Goal: Task Accomplishment & Management: Complete application form

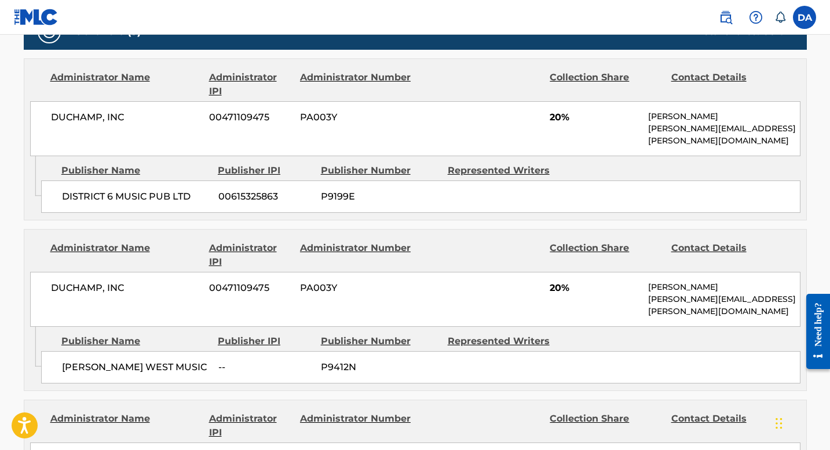
scroll to position [554, 0]
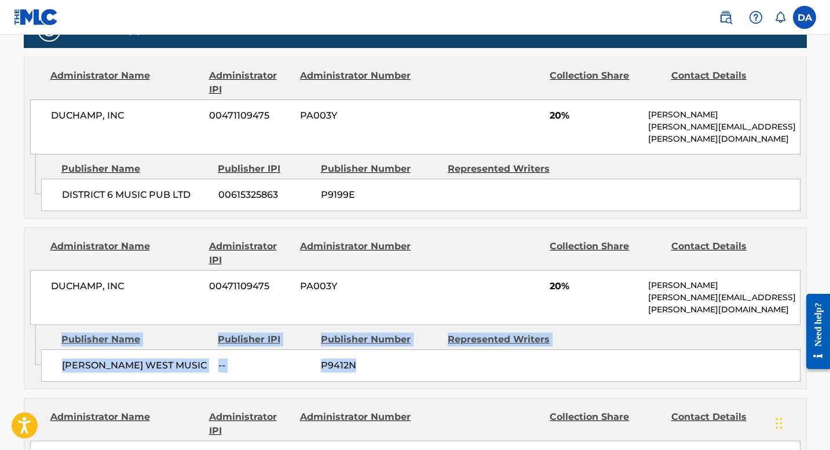
drag, startPoint x: 57, startPoint y: 313, endPoint x: 657, endPoint y: 349, distance: 600.9
click at [657, 349] on div "Publisher Name Publisher IPI Publisher Number Represented Writers LAYNG WEST MU…" at bounding box center [423, 354] width 765 height 58
copy div "Publisher Name Publisher IPI Publisher Number Represented Writers LAYNG WEST MU…"
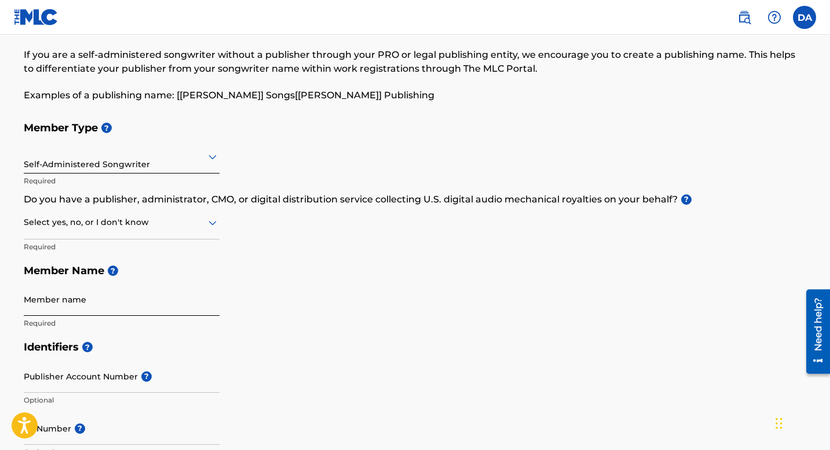
scroll to position [70, 0]
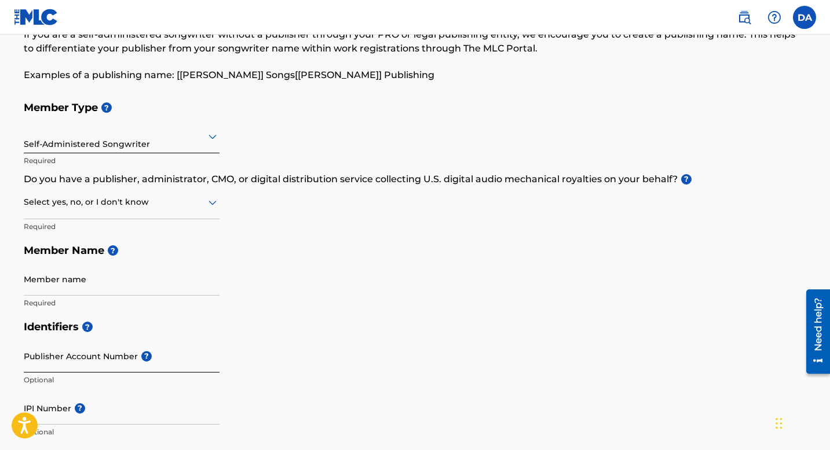
click at [109, 355] on input "Publisher Account Number ?" at bounding box center [122, 356] width 196 height 33
click at [241, 335] on h5 "Identifiers ?" at bounding box center [415, 327] width 783 height 25
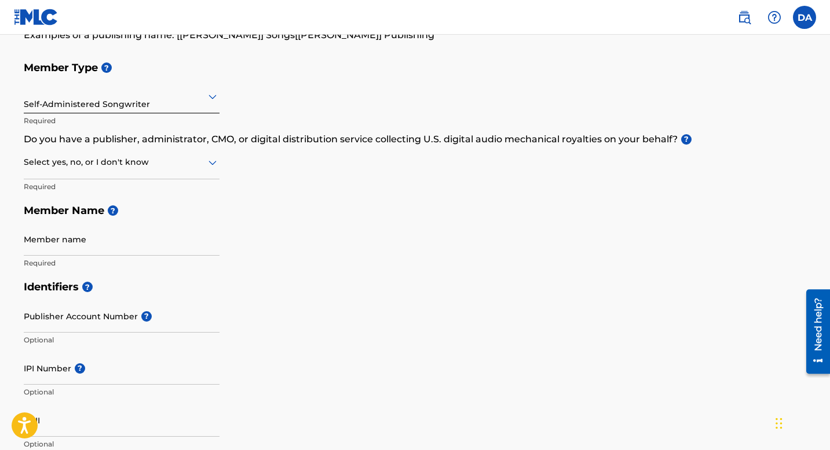
scroll to position [171, 0]
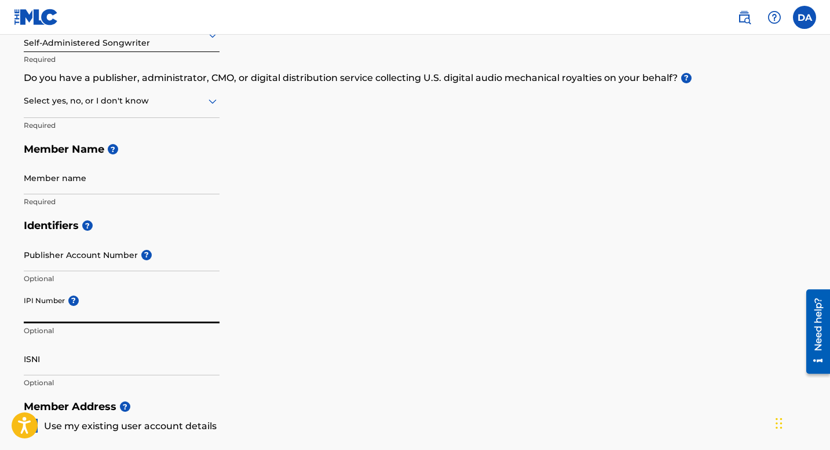
click at [72, 313] on input "IPI Number ?" at bounding box center [122, 307] width 196 height 33
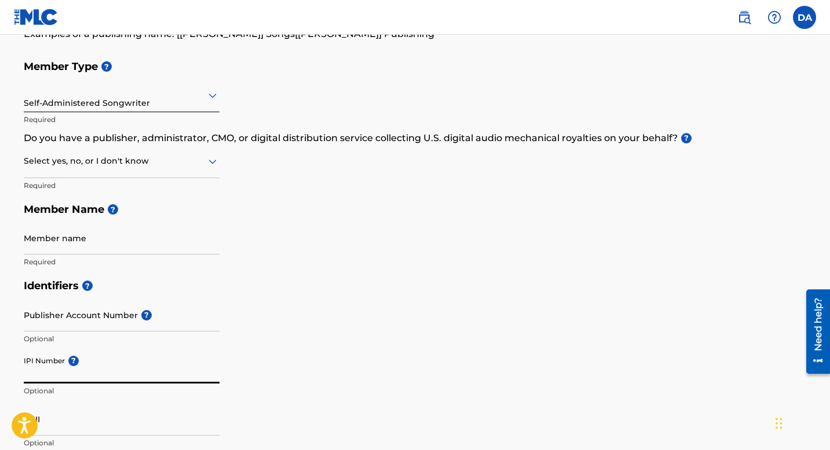
scroll to position [136, 0]
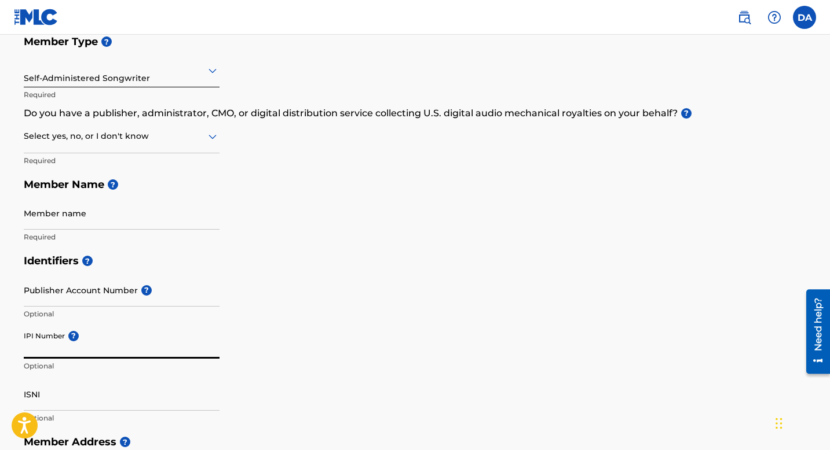
paste input "00125513109"
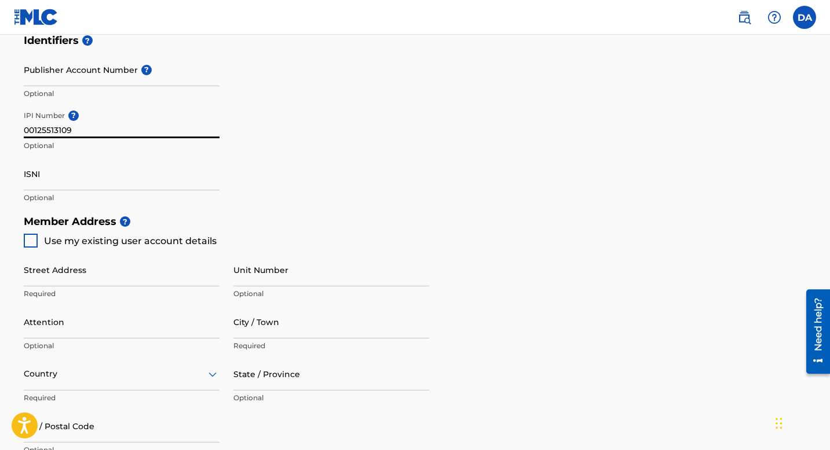
scroll to position [361, 0]
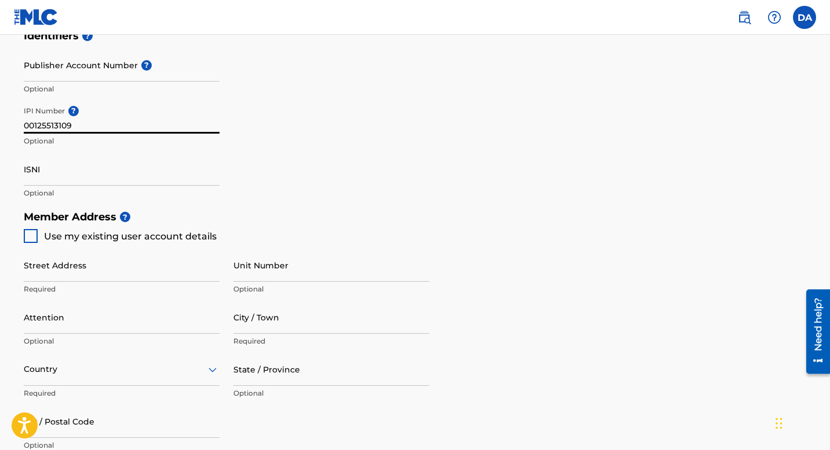
type input "00125513109"
click at [25, 239] on div at bounding box center [31, 236] width 14 height 14
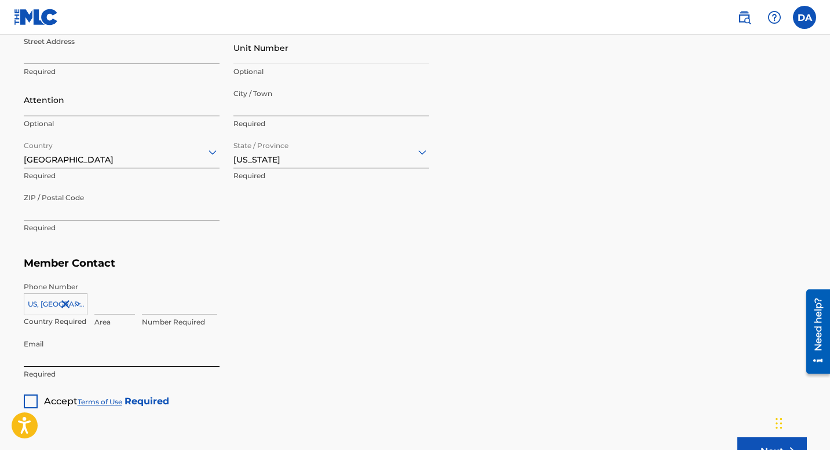
scroll to position [635, 0]
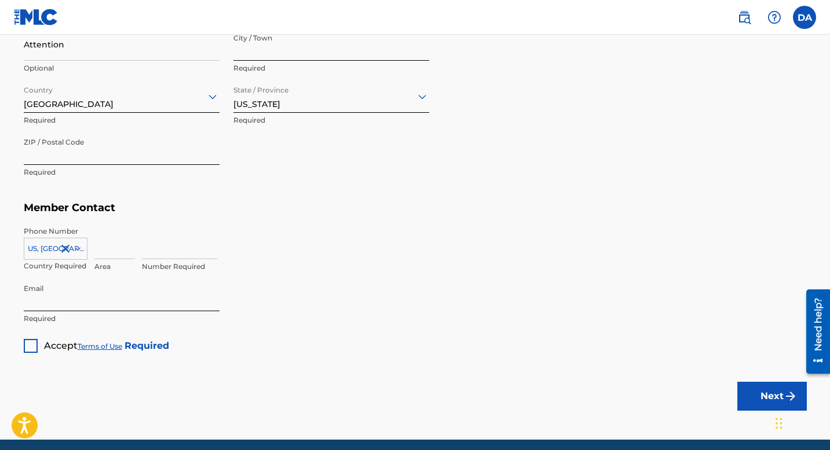
click at [26, 347] on div at bounding box center [31, 346] width 14 height 14
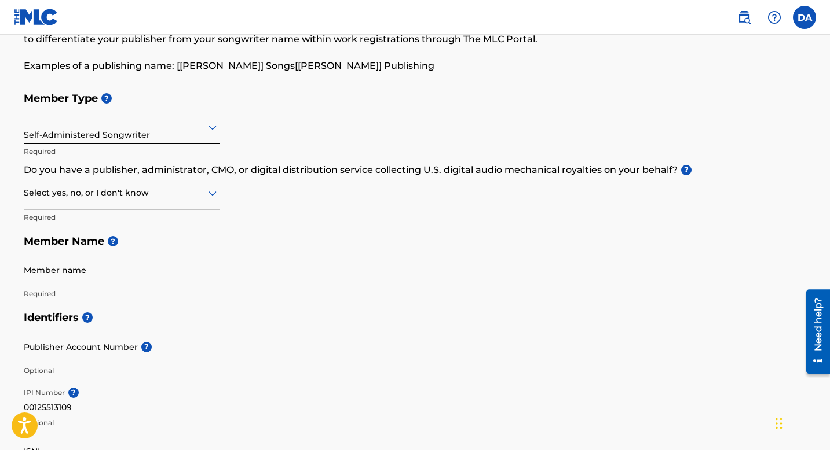
scroll to position [0, 0]
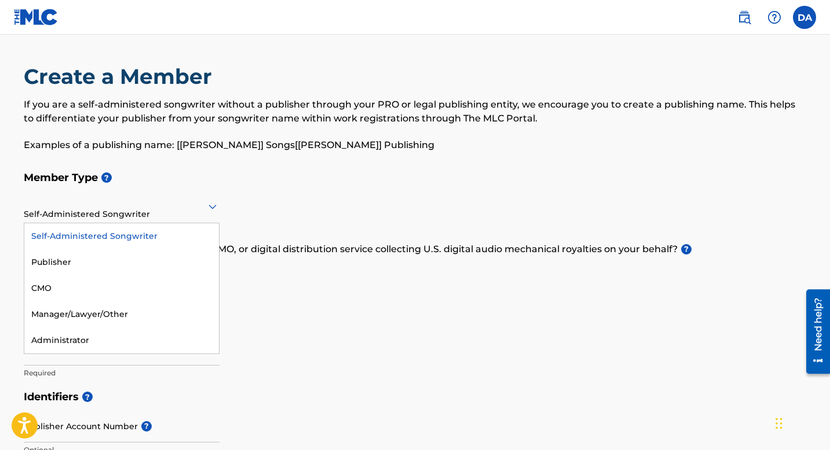
click at [212, 207] on icon at bounding box center [212, 207] width 8 height 5
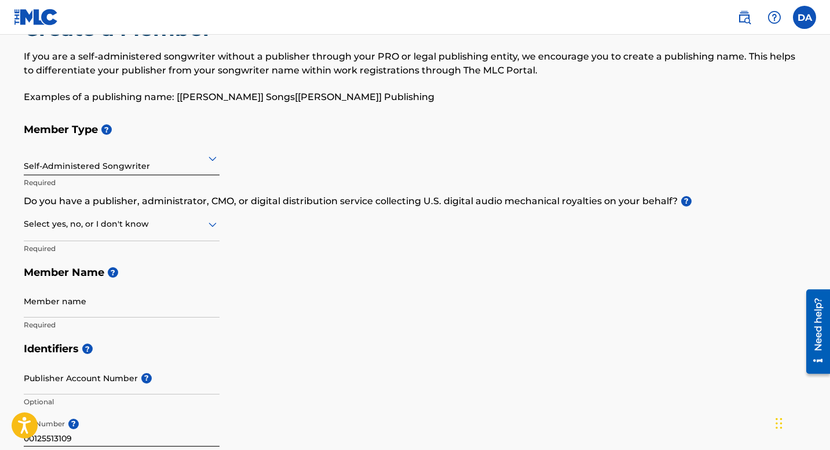
scroll to position [49, 0]
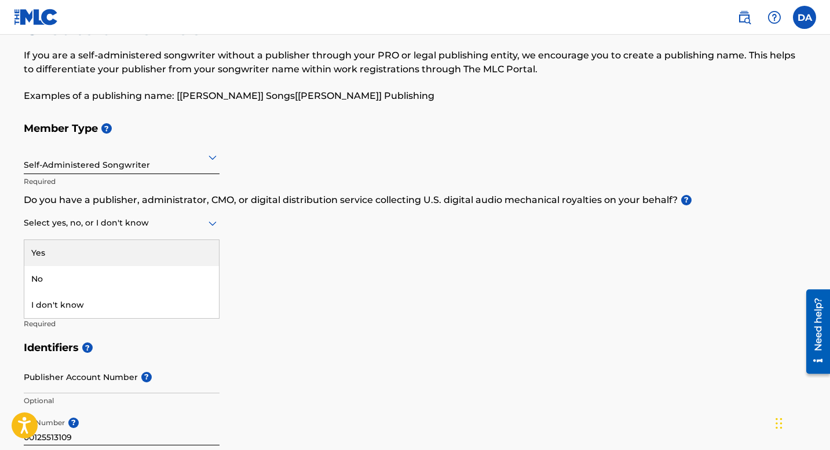
click at [189, 226] on div at bounding box center [122, 223] width 196 height 14
click at [327, 258] on div "Member Type ? Self-Administered Songwriter Required Do you have a publisher, ad…" at bounding box center [415, 225] width 783 height 219
click at [198, 228] on div at bounding box center [122, 223] width 196 height 14
click at [319, 248] on div "Member Type ? Self-Administered Songwriter Required Do you have a publisher, ad…" at bounding box center [415, 225] width 783 height 219
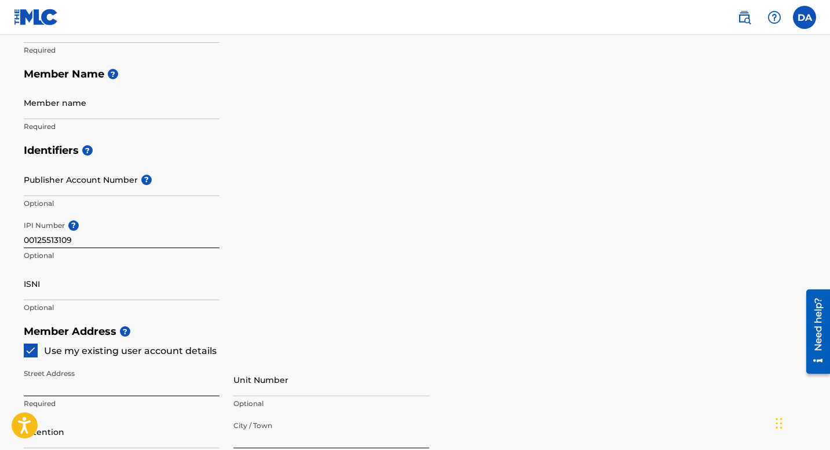
scroll to position [0, 0]
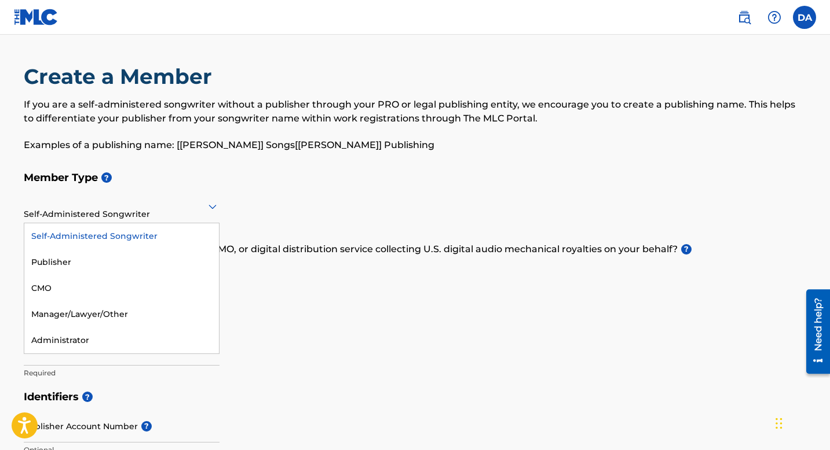
click at [208, 208] on icon at bounding box center [213, 207] width 14 height 14
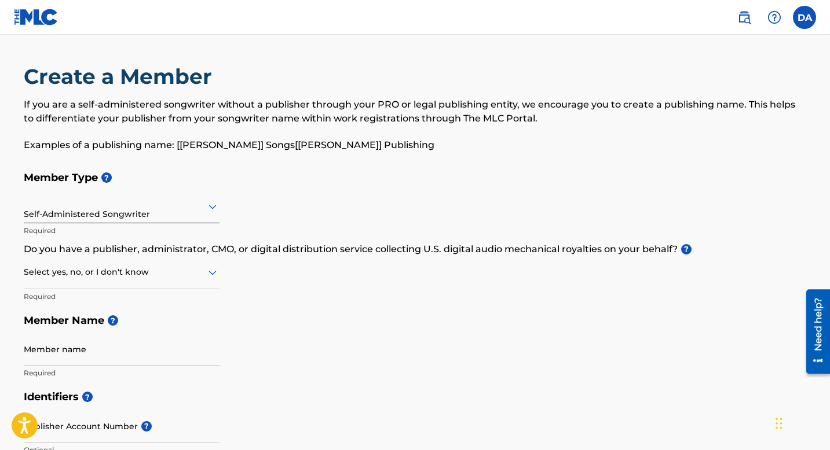
click at [309, 208] on div "Member Type ? Self-Administered Songwriter Required Do you have a publisher, ad…" at bounding box center [415, 275] width 783 height 219
click at [203, 273] on div at bounding box center [122, 272] width 196 height 14
click at [151, 305] on div "Yes" at bounding box center [121, 303] width 195 height 26
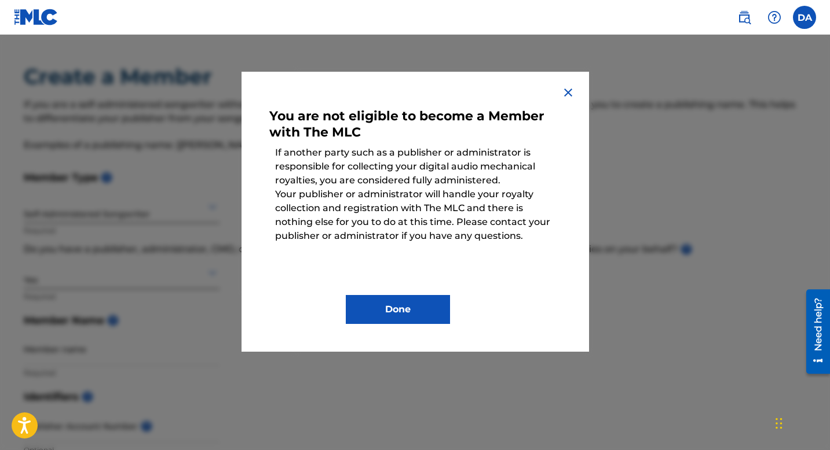
click at [565, 89] on img at bounding box center [568, 93] width 14 height 14
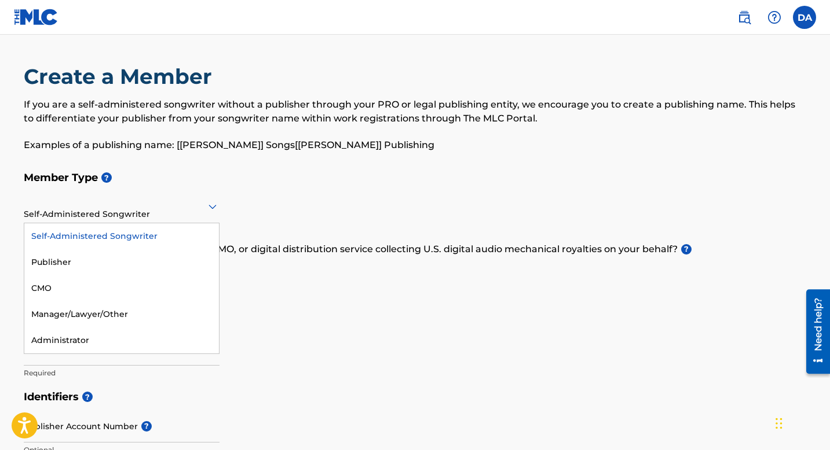
click at [170, 208] on div at bounding box center [122, 206] width 196 height 14
click at [120, 261] on div "Publisher" at bounding box center [121, 263] width 195 height 26
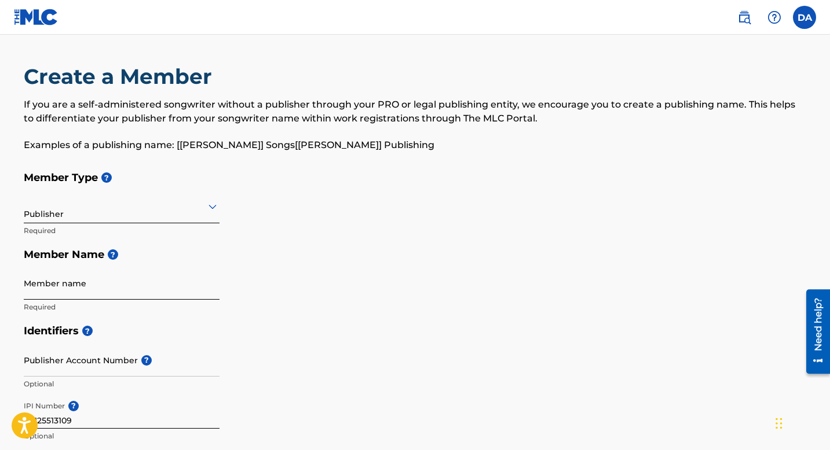
click at [98, 294] on input "Member name" at bounding box center [122, 283] width 196 height 33
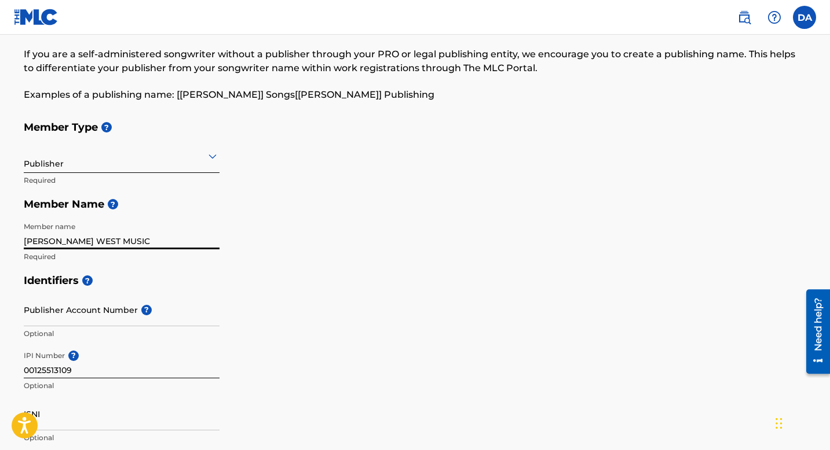
scroll to position [94, 0]
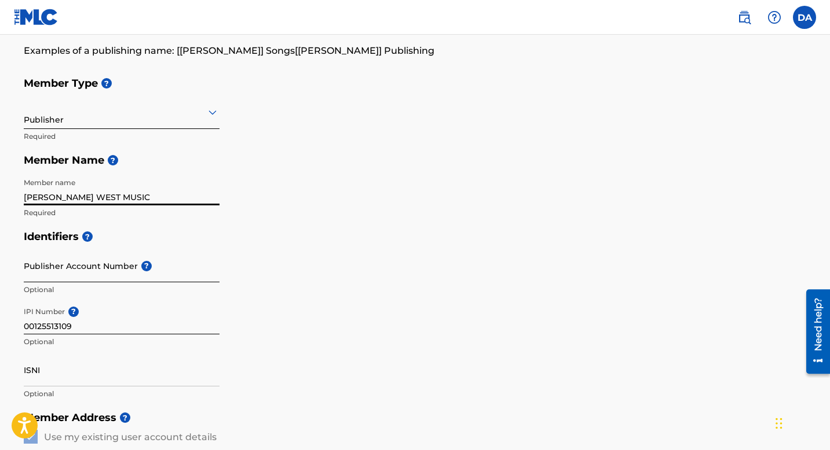
type input "[PERSON_NAME] WEST MUSIC"
click at [68, 276] on input "Publisher Account Number ?" at bounding box center [122, 266] width 196 height 33
drag, startPoint x: 97, startPoint y: 327, endPoint x: 3, endPoint y: 322, distance: 94.5
click at [3, 322] on main "Create a Member If you are a self-administered songwriter without a publisher t…" at bounding box center [415, 427] width 830 height 974
type input "523715762"
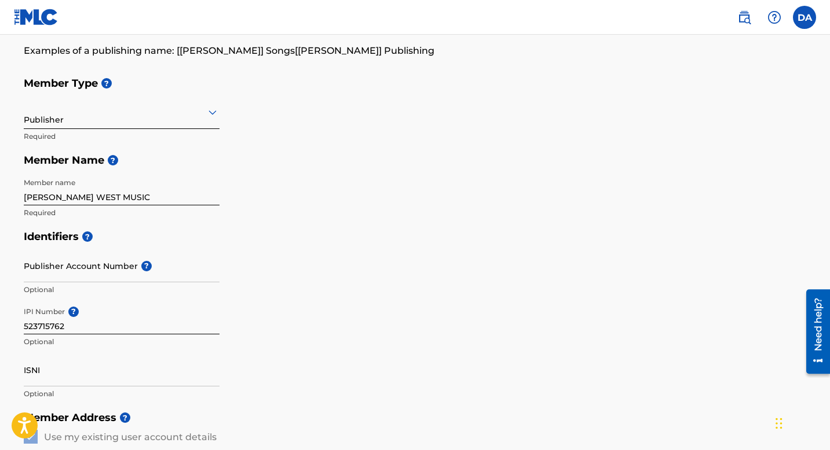
click at [222, 237] on h5 "Identifiers ?" at bounding box center [415, 237] width 783 height 25
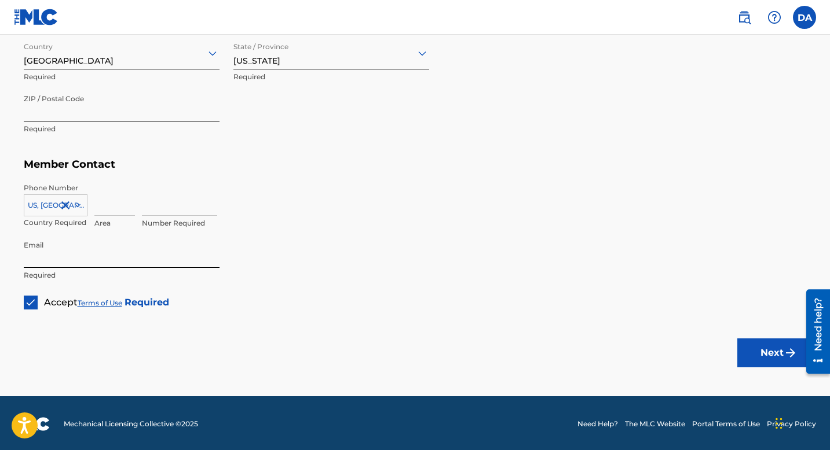
scroll to position [613, 0]
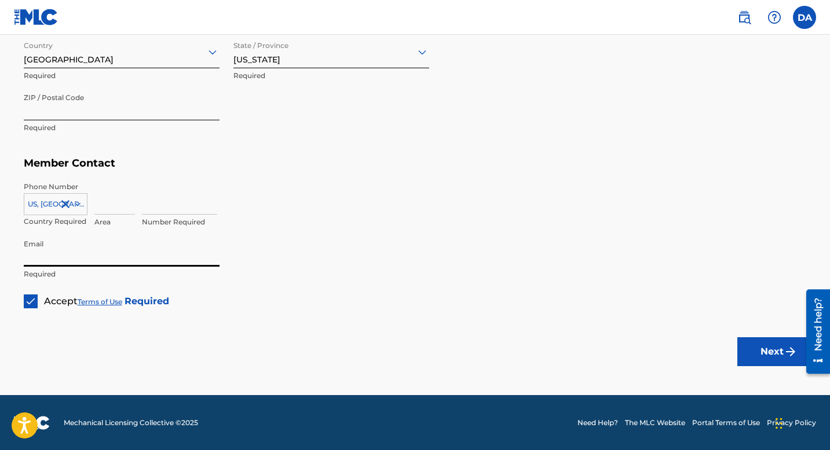
drag, startPoint x: 167, startPoint y: 258, endPoint x: 15, endPoint y: 254, distance: 151.8
click at [215, 250] on input "Email" at bounding box center [122, 250] width 196 height 33
drag, startPoint x: 174, startPoint y: 261, endPoint x: 0, endPoint y: 259, distance: 174.3
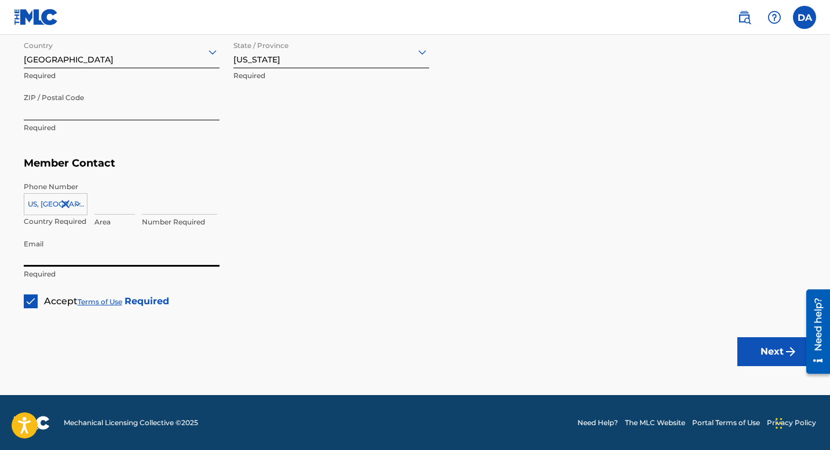
type input "[PERSON_NAME][EMAIL_ADDRESS][PERSON_NAME][DOMAIN_NAME]"
drag, startPoint x: 135, startPoint y: 259, endPoint x: 1, endPoint y: 255, distance: 134.4
paste input "westmusic@gmail.com"
type input "layngwestmusic@gmail.com"
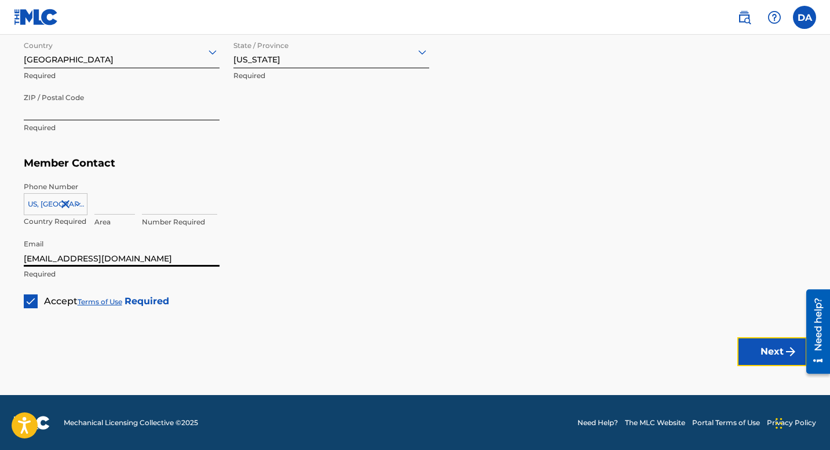
click at [762, 357] on button "Next" at bounding box center [771, 352] width 69 height 29
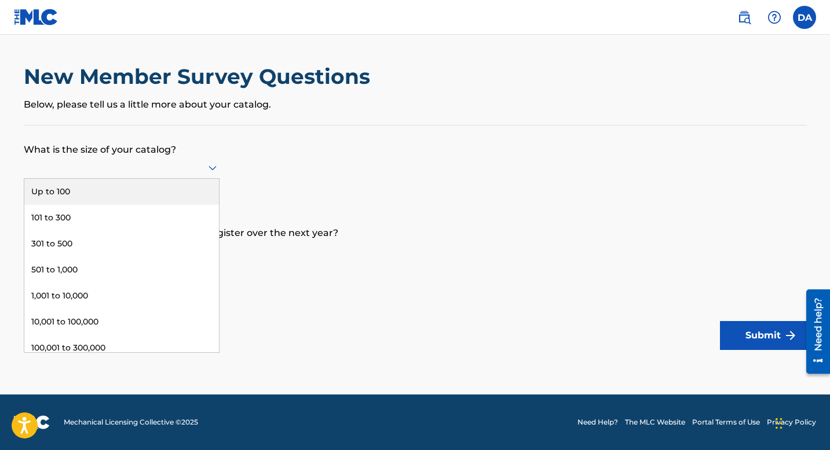
click at [204, 166] on div at bounding box center [122, 167] width 196 height 14
click at [350, 177] on form "What is the size of your catalog? Up to 100, 1 of 9. 9 results available. Use U…" at bounding box center [415, 238] width 783 height 225
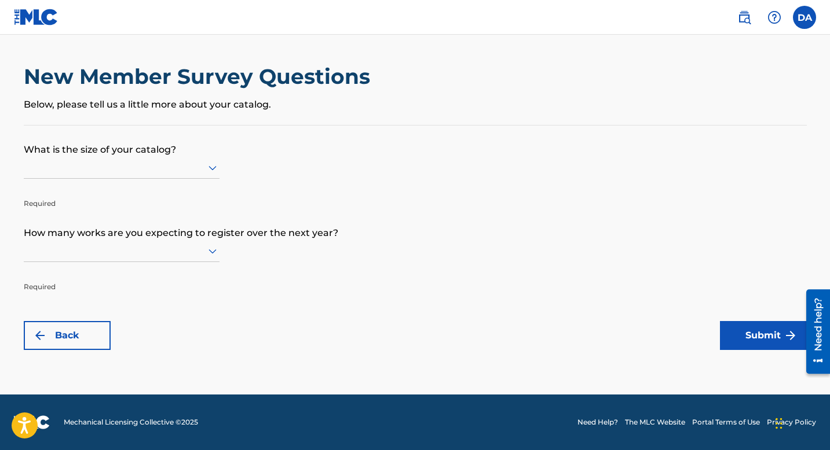
click at [219, 167] on icon at bounding box center [213, 168] width 14 height 14
click at [376, 190] on form "What is the size of your catalog? Required How many works are you expecting to …" at bounding box center [415, 238] width 783 height 225
click at [80, 261] on div at bounding box center [122, 251] width 196 height 22
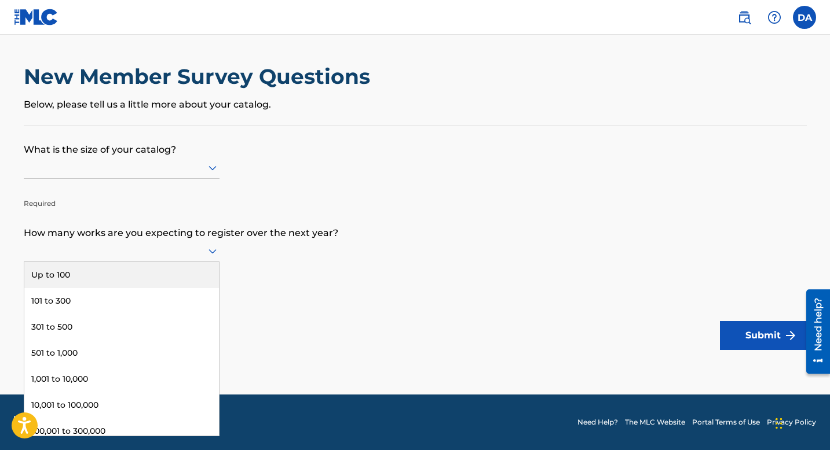
click at [169, 279] on div "Up to 100" at bounding box center [121, 275] width 195 height 26
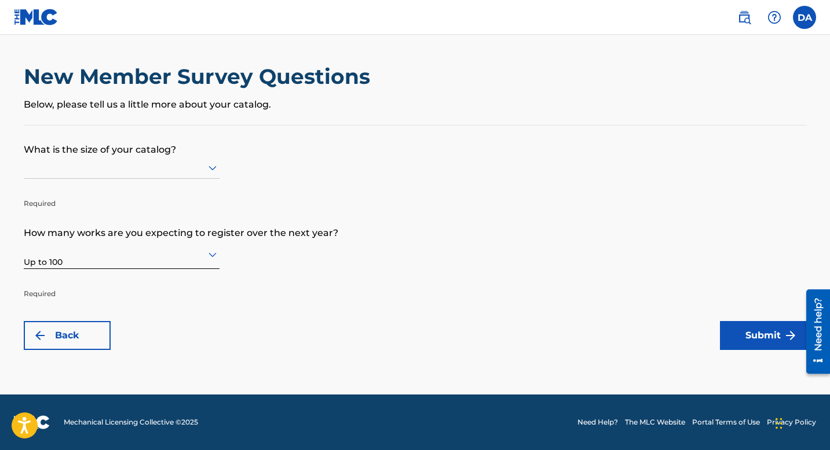
click at [161, 166] on div at bounding box center [122, 167] width 196 height 14
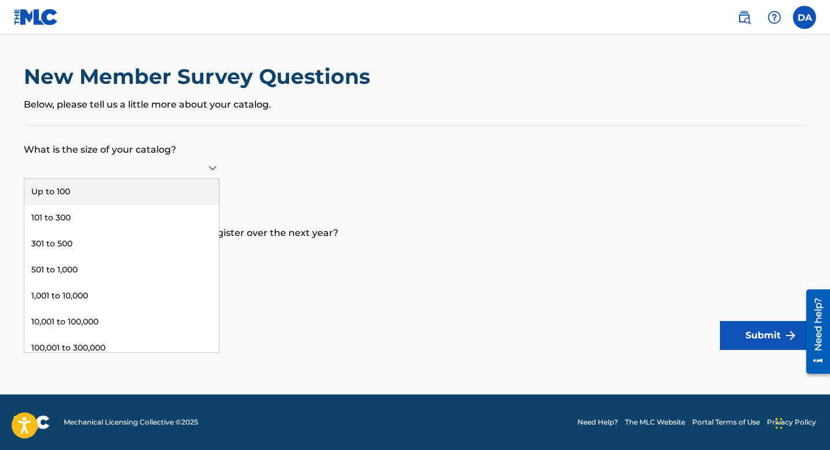
click at [150, 191] on div "Up to 100" at bounding box center [121, 192] width 195 height 26
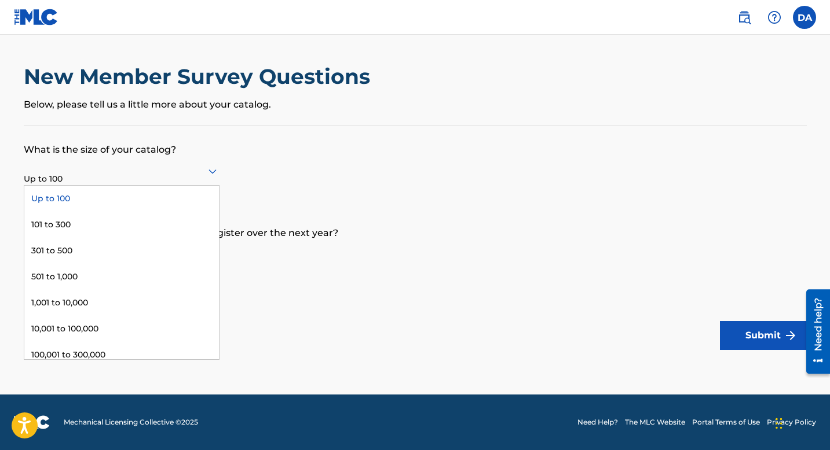
click at [206, 176] on icon at bounding box center [213, 171] width 14 height 14
click at [182, 219] on div "101 to 300" at bounding box center [121, 225] width 195 height 26
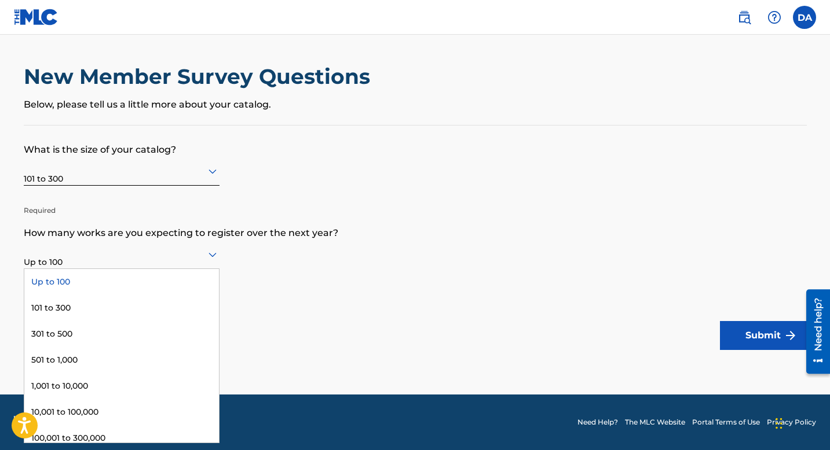
click at [208, 260] on icon at bounding box center [213, 255] width 14 height 14
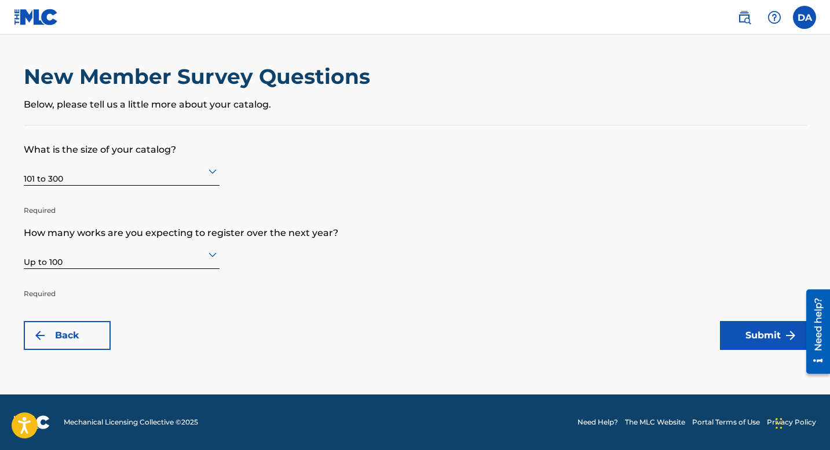
click at [271, 268] on form "What is the size of your catalog? 101 to 300 Required How many works are you ex…" at bounding box center [415, 238] width 783 height 225
click at [221, 255] on form "What is the size of your catalog? 101 to 300 Required How many works are you ex…" at bounding box center [415, 238] width 783 height 225
click at [206, 256] on icon at bounding box center [213, 255] width 14 height 14
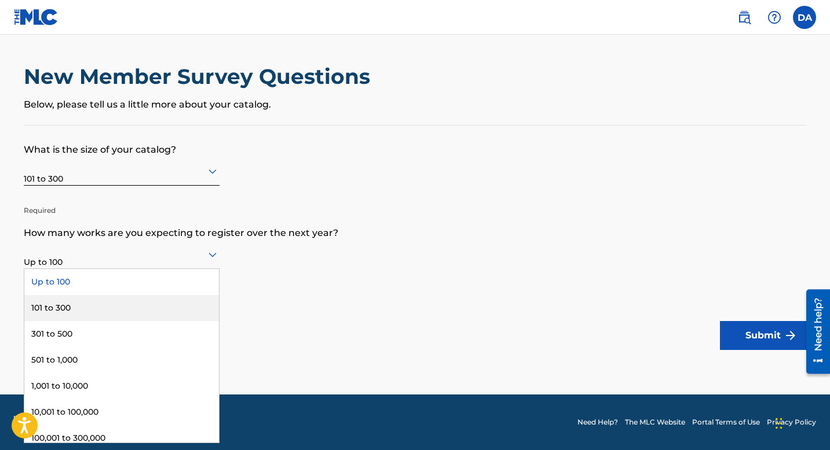
click at [182, 302] on div "101 to 300" at bounding box center [121, 308] width 195 height 26
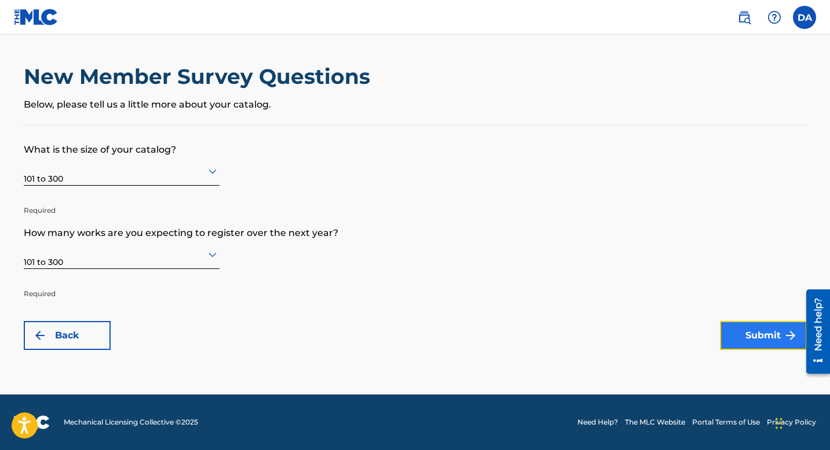
click at [735, 336] on button "Submit" at bounding box center [763, 335] width 87 height 29
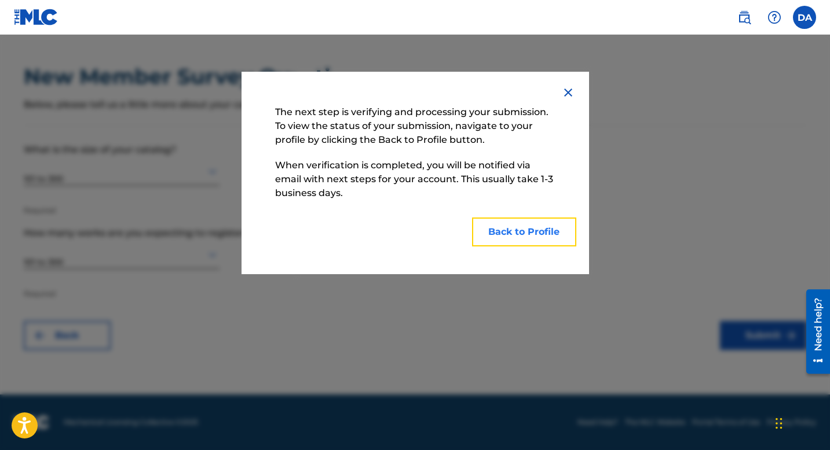
click at [543, 233] on button "Back to Profile" at bounding box center [524, 232] width 104 height 29
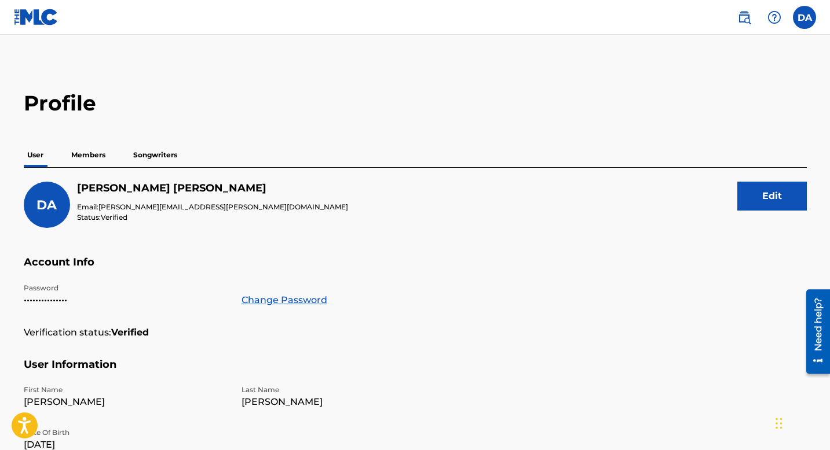
click at [91, 158] on p "Members" at bounding box center [88, 155] width 41 height 24
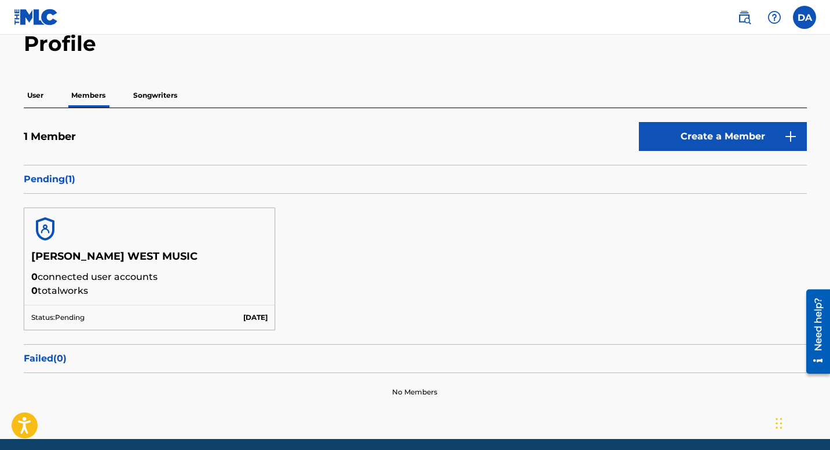
scroll to position [104, 0]
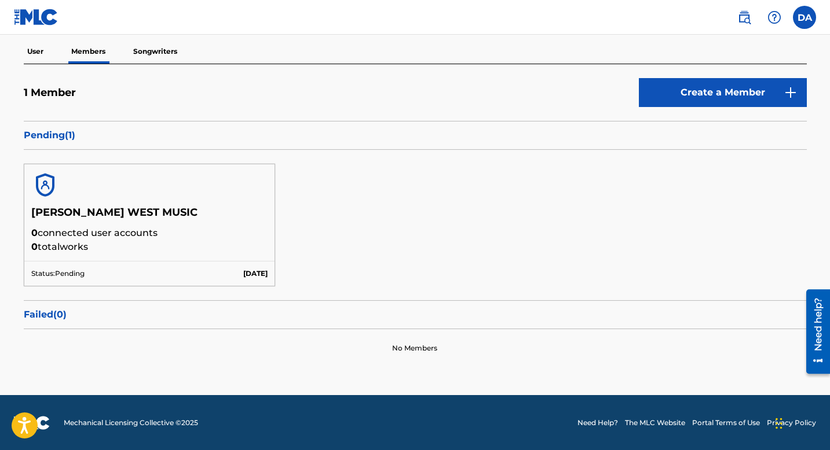
click at [160, 53] on p "Songwriters" at bounding box center [155, 51] width 51 height 24
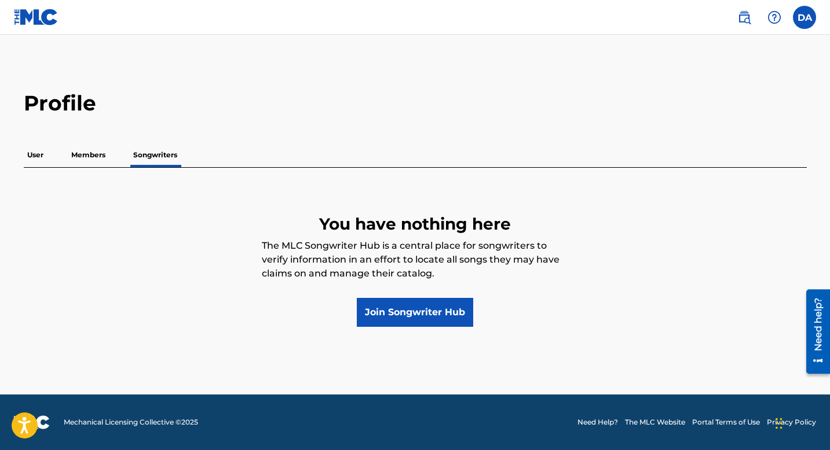
click at [85, 152] on p "Members" at bounding box center [88, 155] width 41 height 24
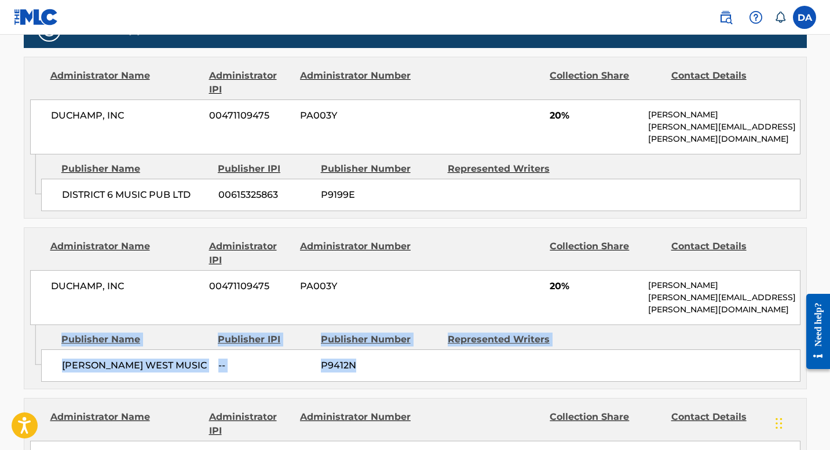
scroll to position [554, 0]
click at [725, 18] on img at bounding box center [726, 17] width 14 height 14
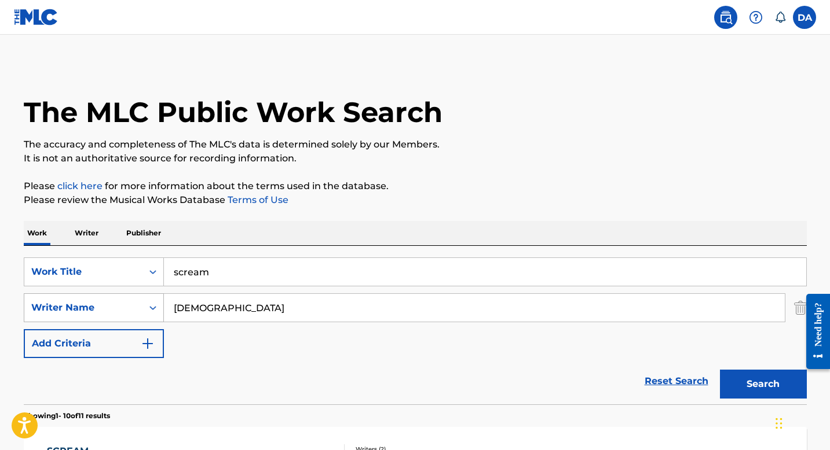
click at [129, 303] on div "Writer Name" at bounding box center [83, 308] width 104 height 14
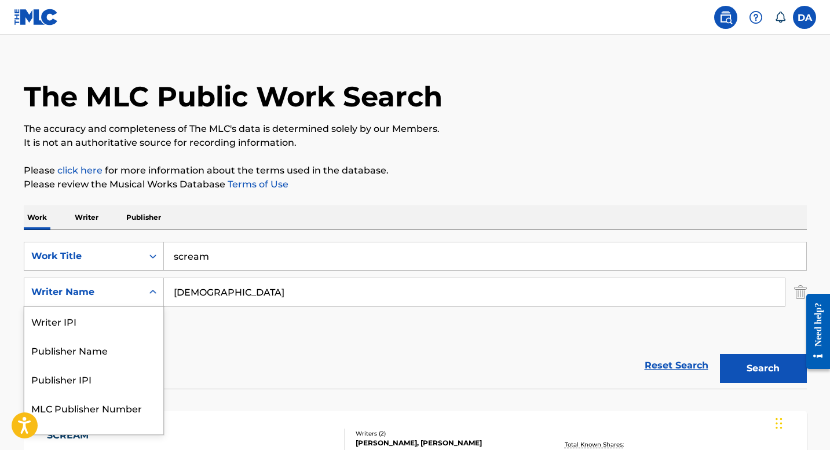
scroll to position [17, 0]
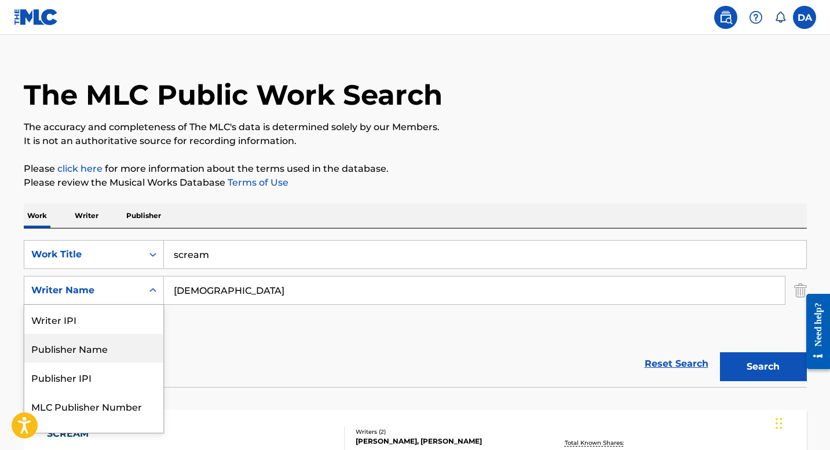
click at [120, 342] on div "Publisher Name" at bounding box center [93, 348] width 139 height 29
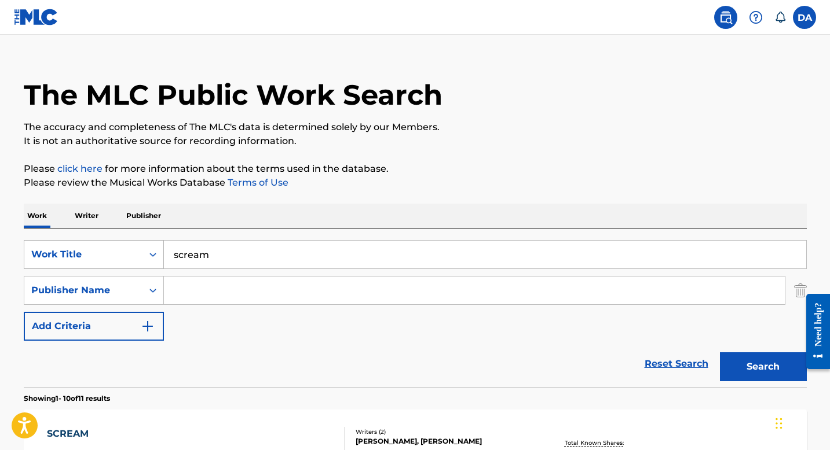
drag, startPoint x: 220, startPoint y: 252, endPoint x: 155, endPoint y: 248, distance: 65.5
click at [155, 248] on div "SearchWithCriteriaf62b97af-897d-4739-a671-67c96a8aaf0f Work Title scream" at bounding box center [415, 254] width 783 height 29
click at [186, 302] on input "Search Form" at bounding box center [474, 291] width 621 height 28
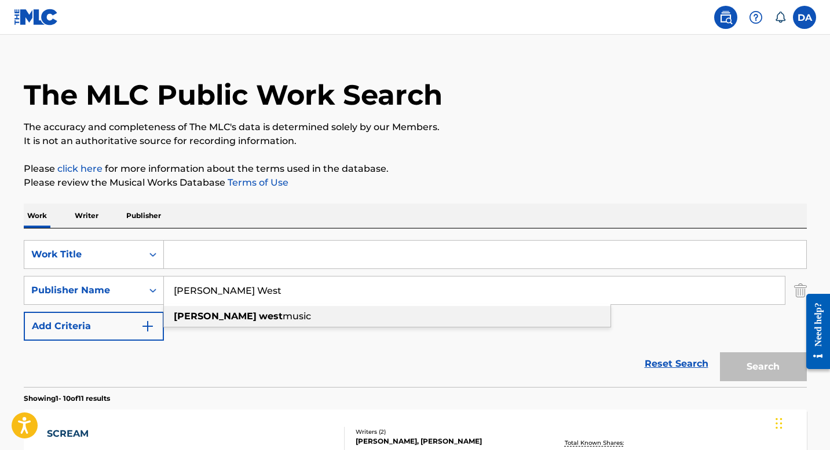
click at [199, 320] on strong "[PERSON_NAME]" at bounding box center [215, 316] width 83 height 11
type input "[PERSON_NAME] west music"
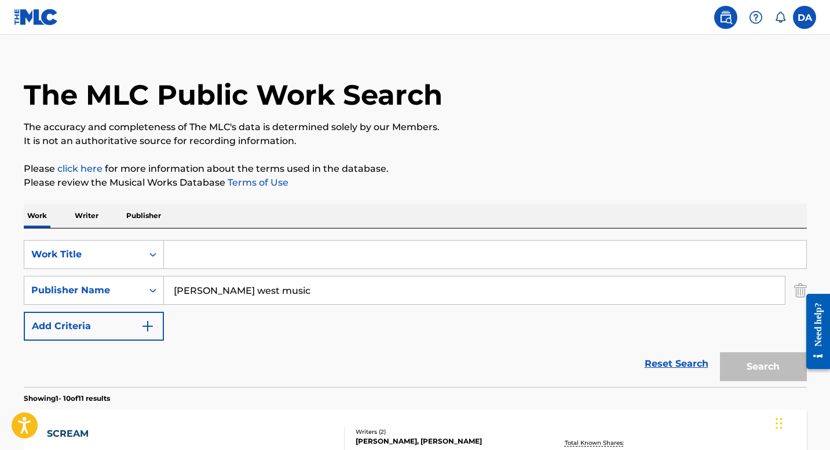
click at [754, 372] on div "Search" at bounding box center [760, 364] width 93 height 46
click at [346, 252] on input "Search Form" at bounding box center [485, 255] width 642 height 28
click at [104, 251] on div "Work Title" at bounding box center [83, 255] width 104 height 14
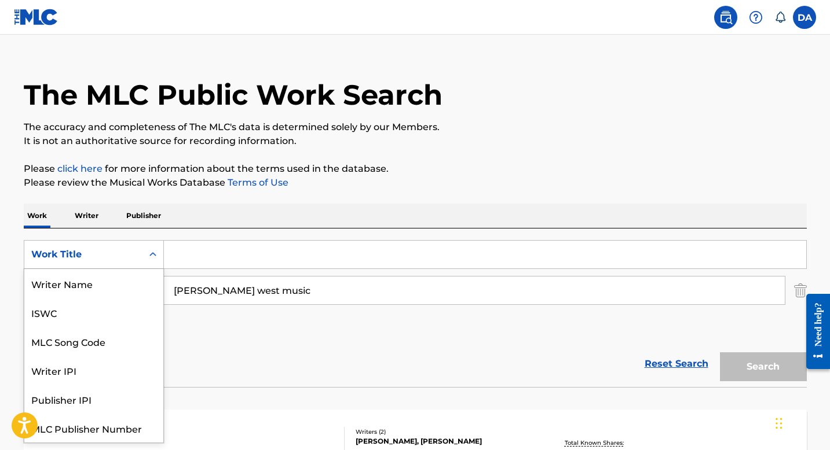
scroll to position [29, 0]
click at [88, 433] on div "Work Title" at bounding box center [93, 428] width 139 height 29
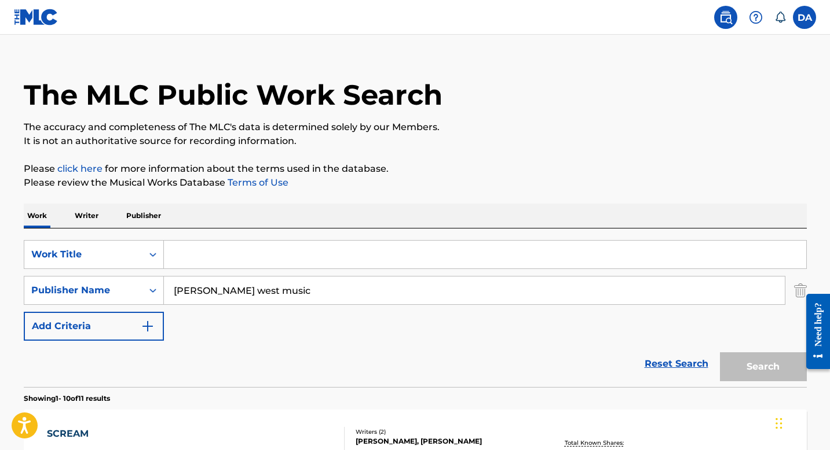
click at [215, 257] on input "Search Form" at bounding box center [485, 255] width 642 height 28
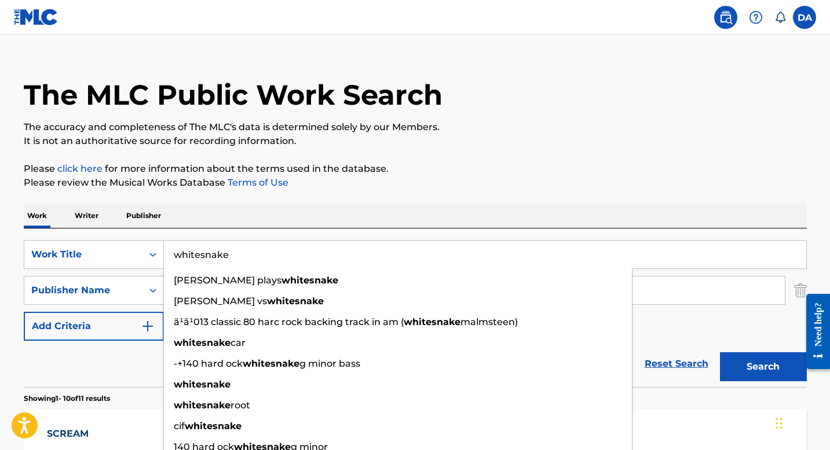
type input "whitesnake"
click at [720, 353] on button "Search" at bounding box center [763, 367] width 87 height 29
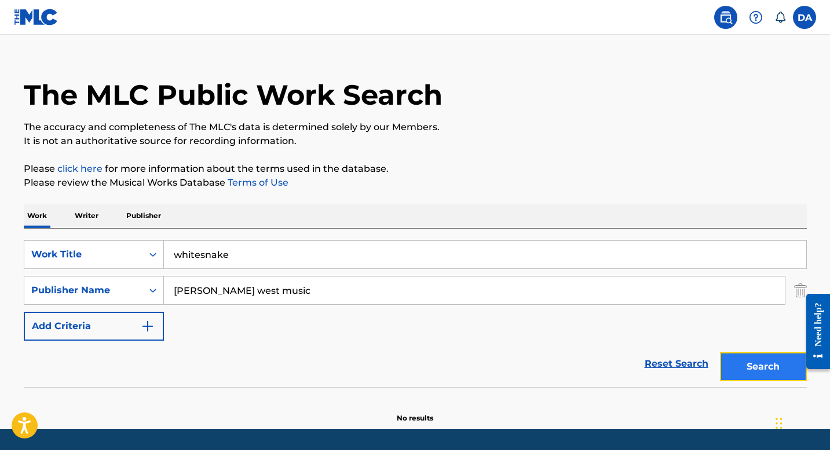
click at [768, 365] on button "Search" at bounding box center [763, 367] width 87 height 29
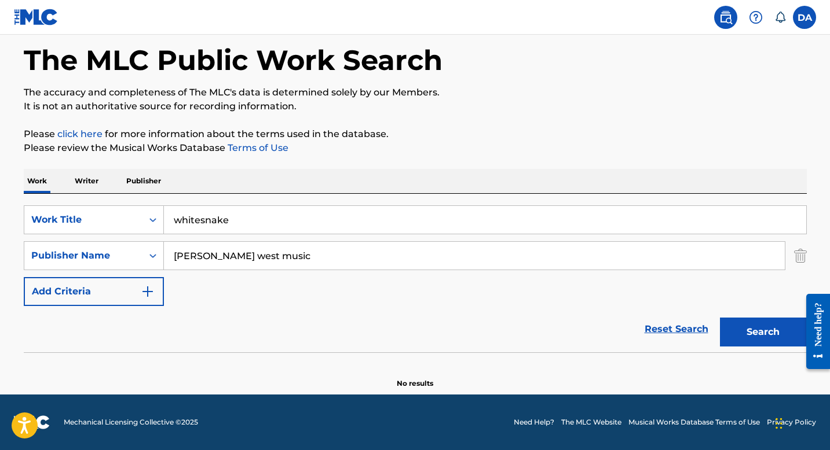
click at [89, 182] on p "Writer" at bounding box center [86, 181] width 31 height 24
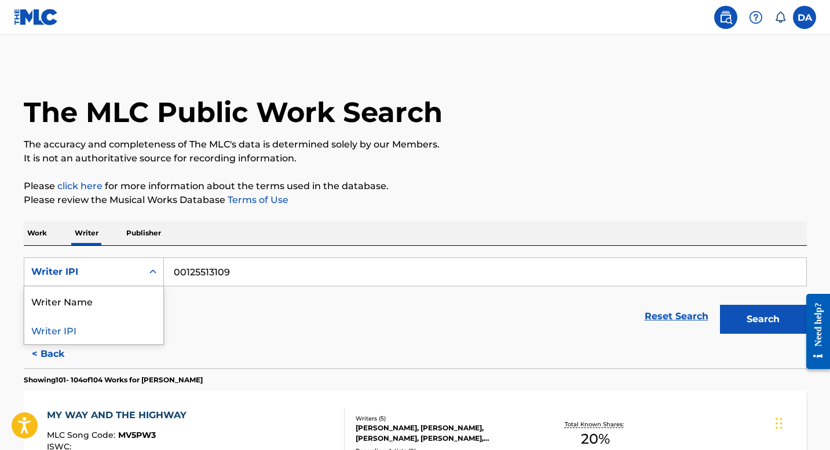
click at [128, 272] on div "Writer IPI" at bounding box center [83, 272] width 104 height 14
click at [236, 322] on div "Reset Search Search" at bounding box center [415, 317] width 783 height 46
click at [763, 315] on button "Search" at bounding box center [763, 319] width 87 height 29
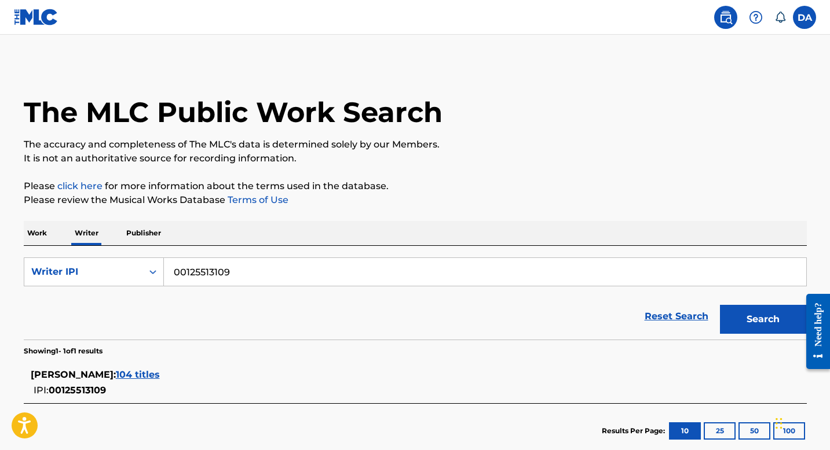
scroll to position [69, 0]
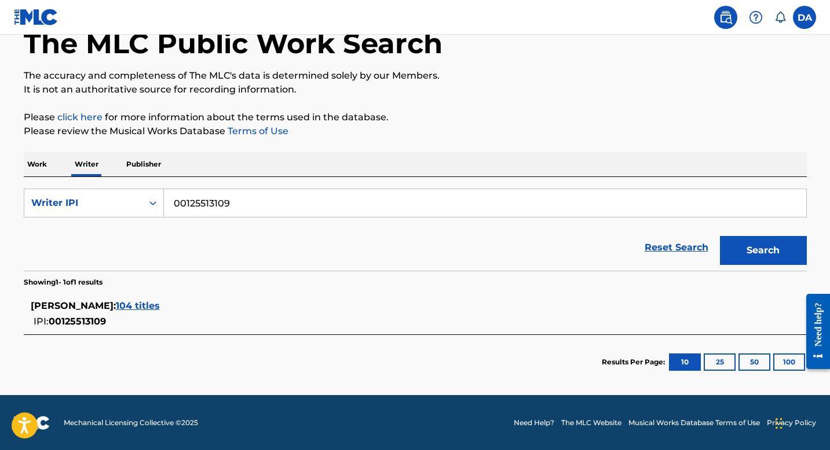
click at [160, 305] on span "104 titles" at bounding box center [138, 306] width 44 height 11
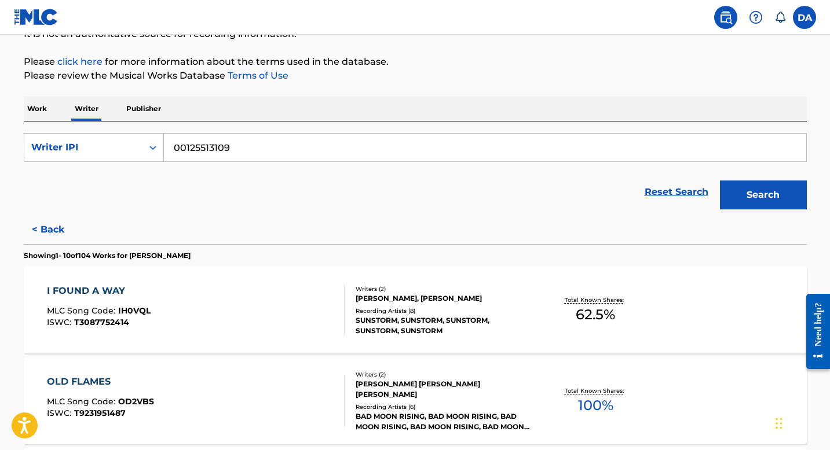
scroll to position [217, 0]
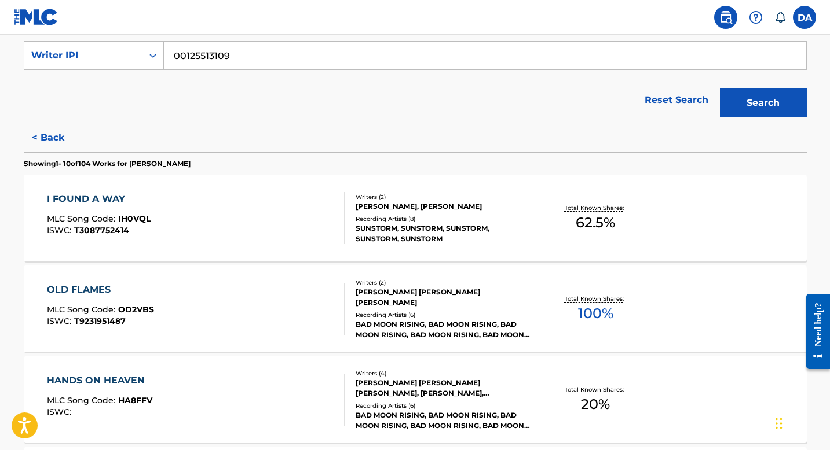
click at [74, 199] on div "I FOUND A WAY" at bounding box center [99, 199] width 104 height 14
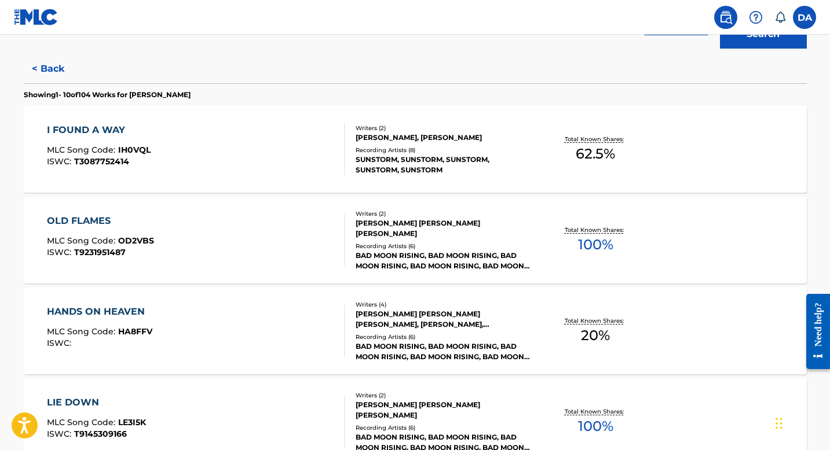
scroll to position [370, 0]
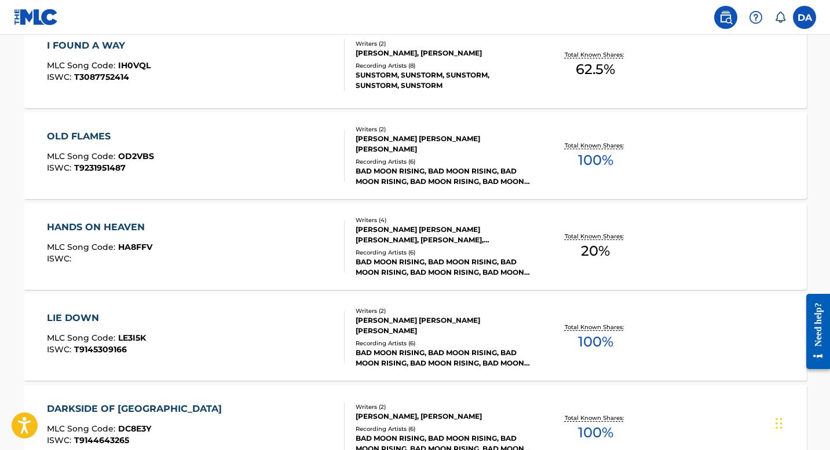
click at [92, 137] on div "OLD FLAMES" at bounding box center [100, 137] width 107 height 14
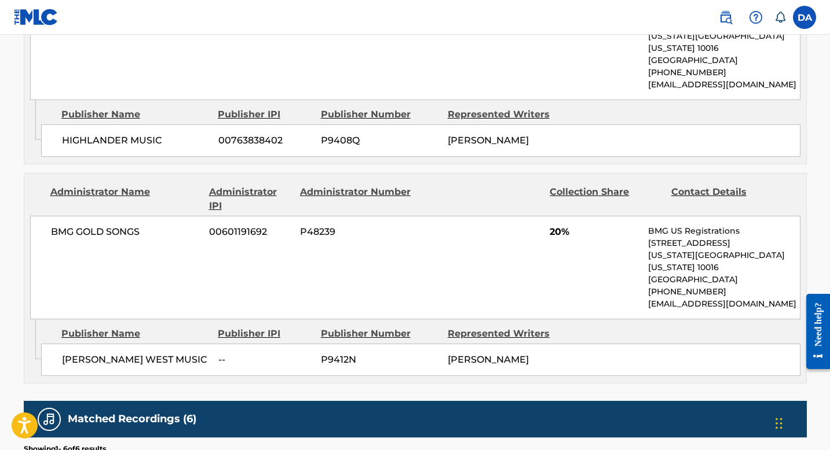
scroll to position [950, 0]
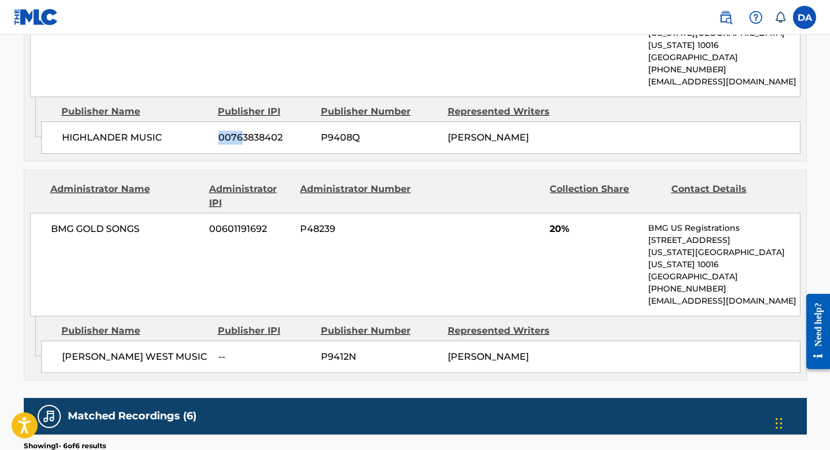
drag, startPoint x: 212, startPoint y: 98, endPoint x: 243, endPoint y: 100, distance: 30.8
click at [243, 122] on div "HIGHLANDER MUSIC 00763838402 P9408Q [PERSON_NAME]" at bounding box center [420, 138] width 759 height 32
drag, startPoint x: 60, startPoint y: 100, endPoint x: 157, endPoint y: 105, distance: 98.0
click at [157, 122] on div "HIGHLANDER MUSIC 00763838402 P9408Q [PERSON_NAME]" at bounding box center [420, 138] width 759 height 32
drag, startPoint x: 210, startPoint y: 299, endPoint x: 233, endPoint y: 299, distance: 23.7
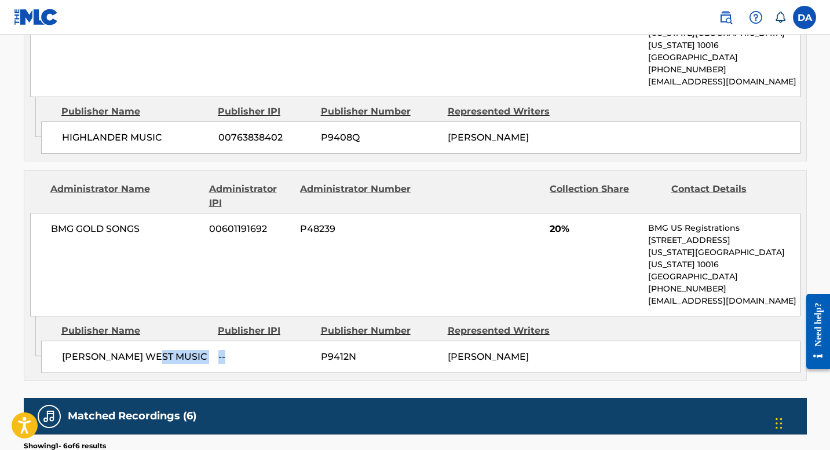
click at [233, 341] on div "[PERSON_NAME] WEST MUSIC -- P9412N [PERSON_NAME]" at bounding box center [420, 357] width 759 height 32
drag, startPoint x: 50, startPoint y: 192, endPoint x: 155, endPoint y: 201, distance: 105.8
click at [155, 213] on div "BMG GOLD SONGS 00601191692 P48239 20% BMG US Registrations [STREET_ADDRESS][US_…" at bounding box center [415, 265] width 770 height 104
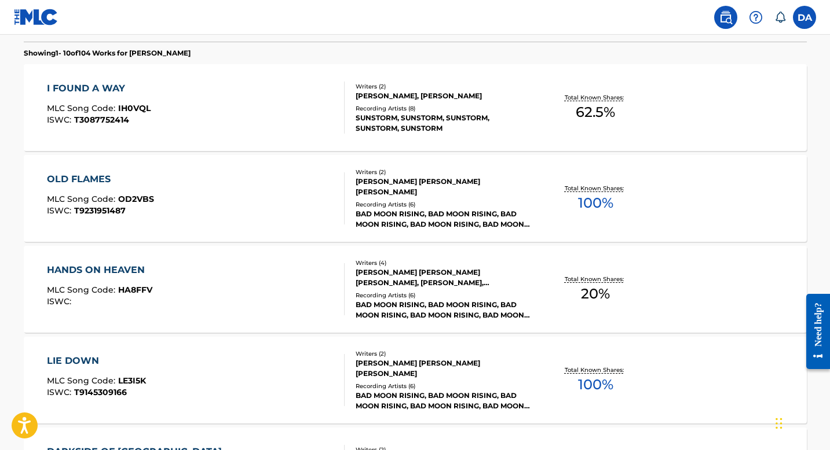
scroll to position [317, 0]
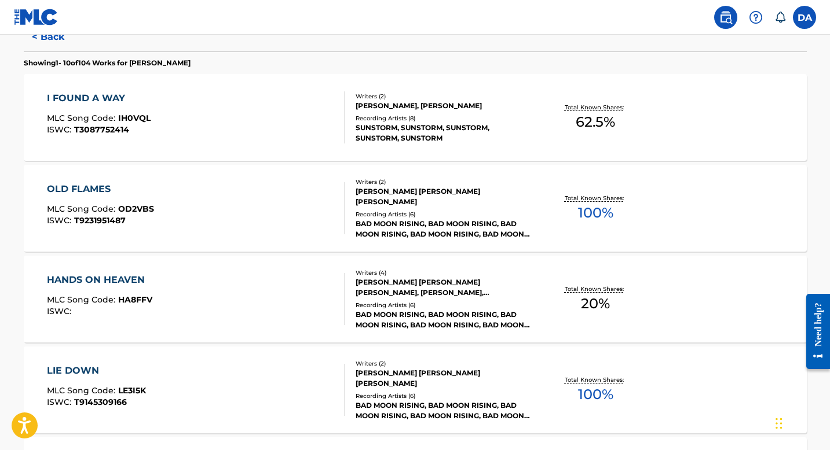
click at [89, 100] on div "I FOUND A WAY" at bounding box center [99, 98] width 104 height 14
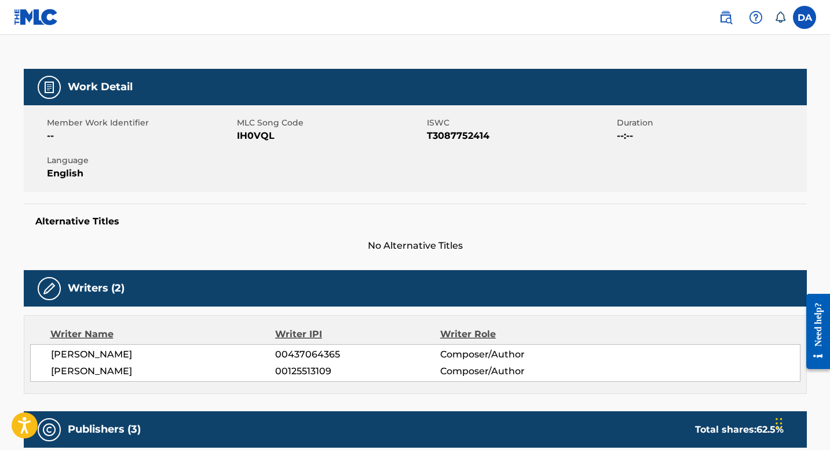
scroll to position [40, 0]
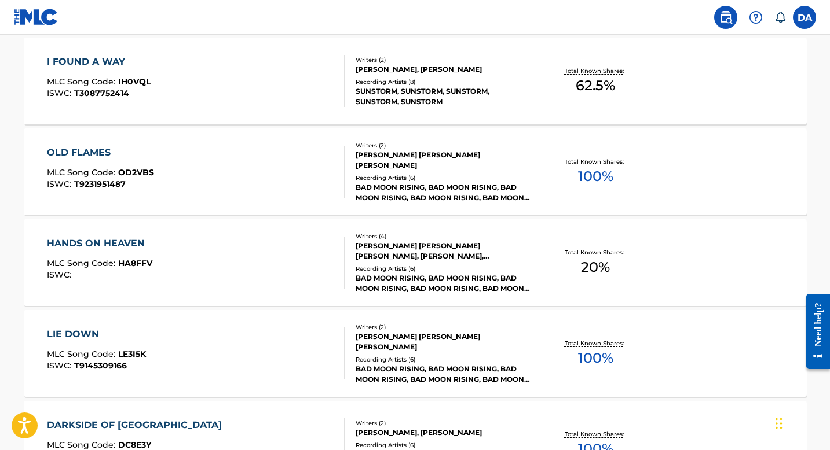
scroll to position [353, 0]
click at [104, 244] on div "HANDS ON HEAVEN" at bounding box center [99, 244] width 105 height 14
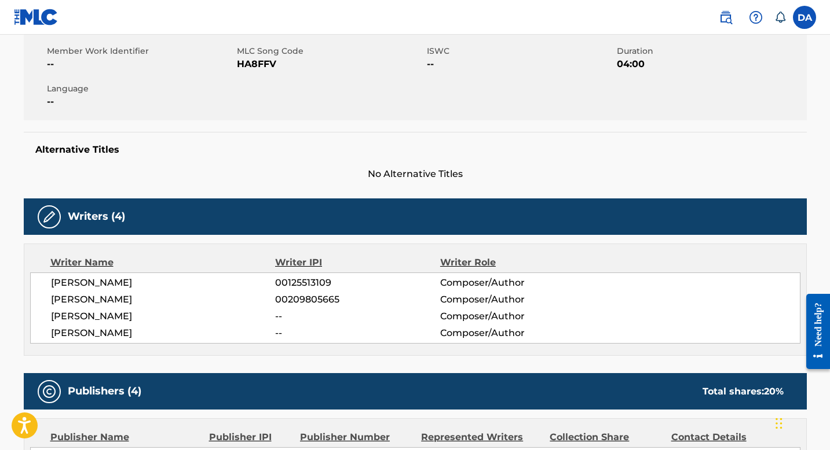
scroll to position [350, 0]
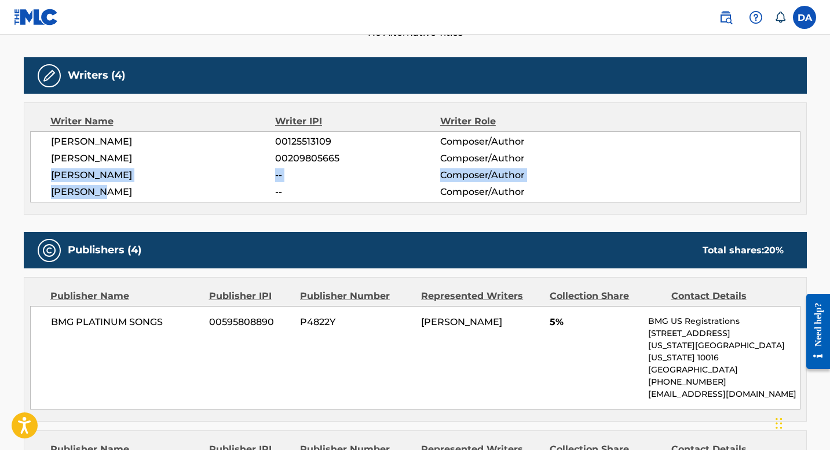
drag, startPoint x: 45, startPoint y: 173, endPoint x: 113, endPoint y: 189, distance: 70.2
click at [113, 189] on div "[PERSON_NAME] 00125513109 Composer/Author [PERSON_NAME] 00209805665 Composer/Au…" at bounding box center [415, 166] width 770 height 71
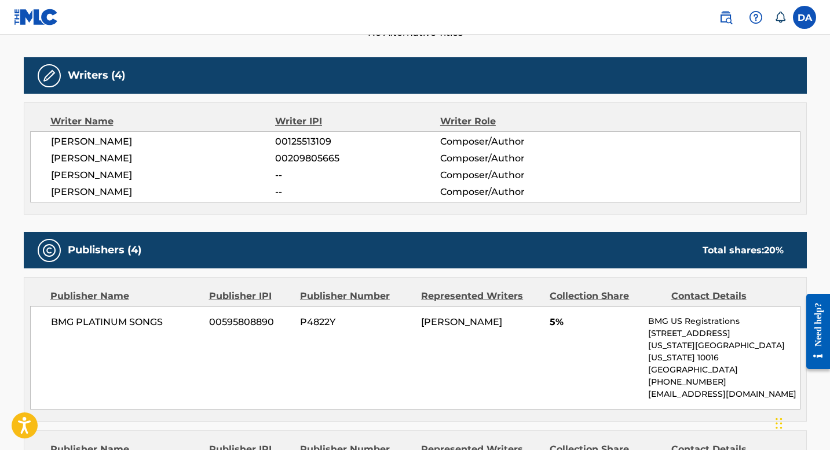
click at [307, 177] on span "--" at bounding box center [357, 175] width 164 height 14
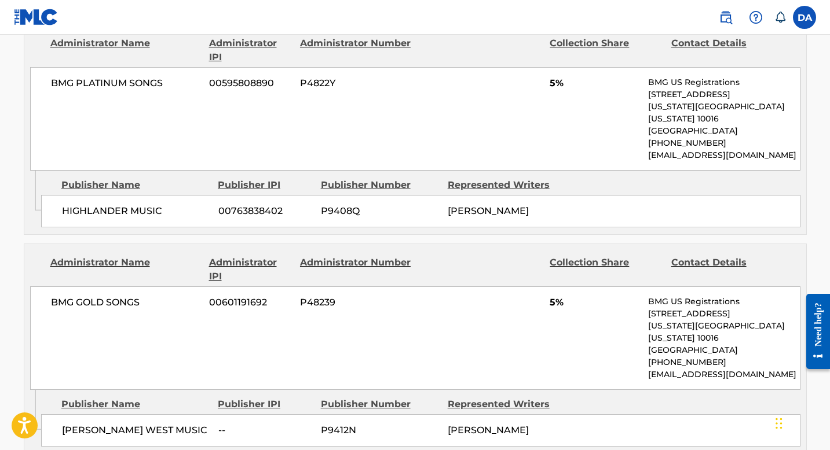
scroll to position [910, 0]
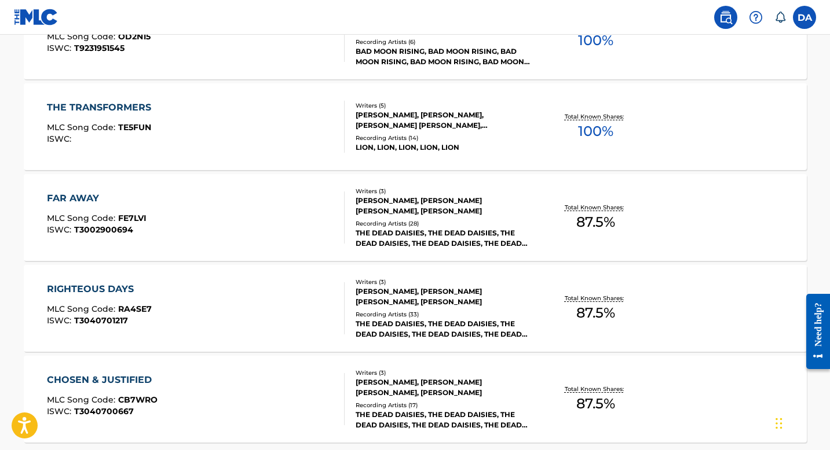
scroll to position [863, 0]
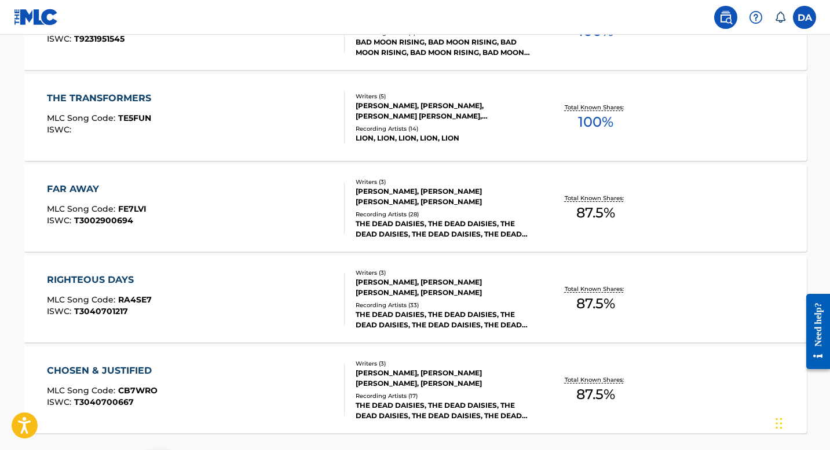
click at [72, 190] on div "FAR AWAY" at bounding box center [97, 189] width 100 height 14
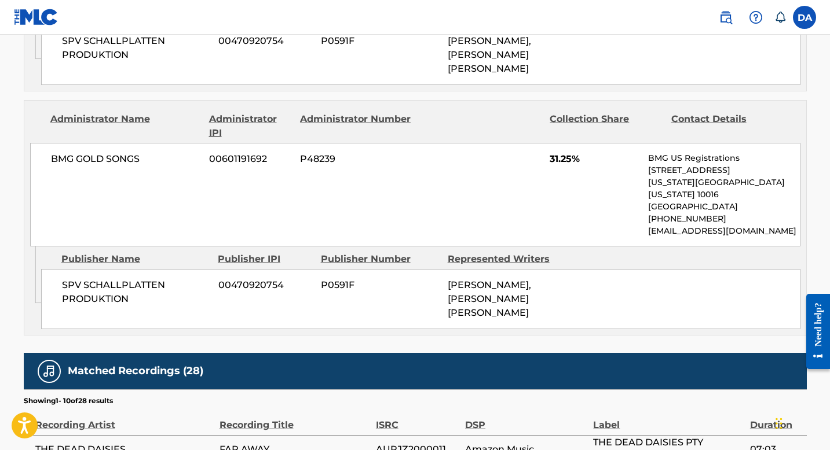
scroll to position [1242, 0]
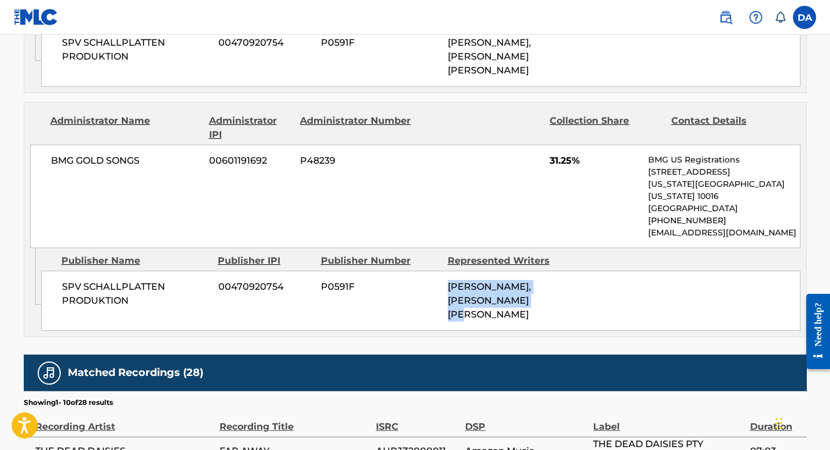
drag, startPoint x: 446, startPoint y: 193, endPoint x: 557, endPoint y: 227, distance: 115.6
click at [557, 248] on div "Admin Original Publisher Connecting Line Publisher Name Publisher IPI Publisher…" at bounding box center [415, 292] width 782 height 89
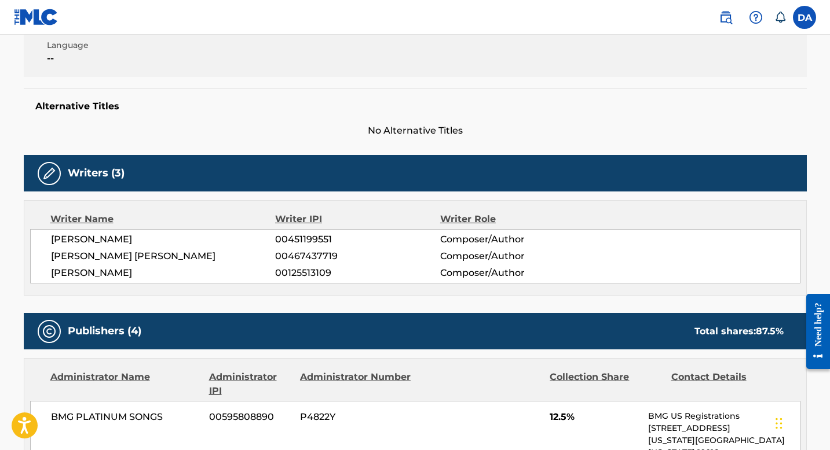
scroll to position [250, 0]
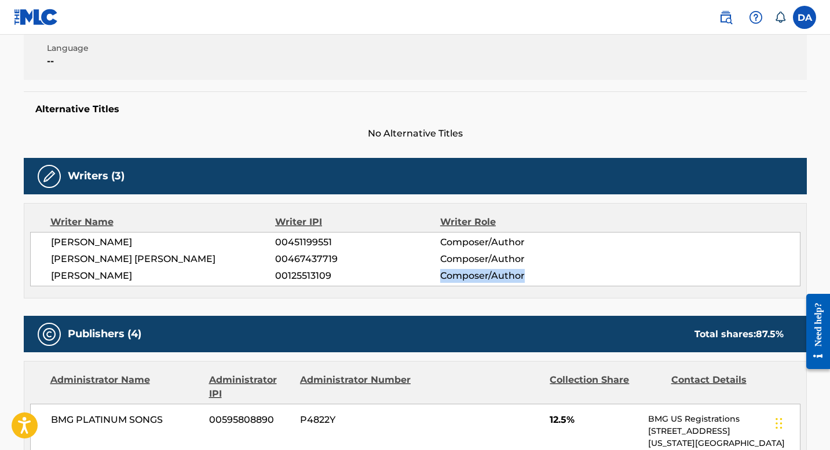
drag, startPoint x: 428, startPoint y: 280, endPoint x: 535, endPoint y: 281, distance: 107.1
click at [535, 281] on div "[PERSON_NAME] 00125513109 Composer/Author" at bounding box center [425, 276] width 749 height 14
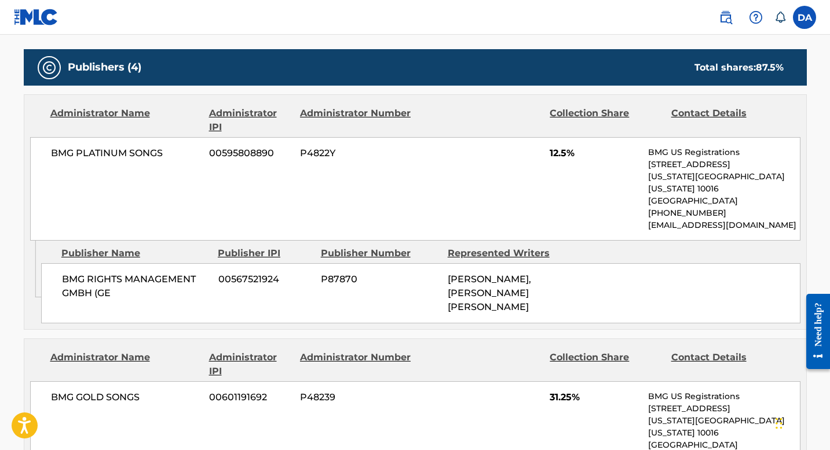
scroll to position [535, 0]
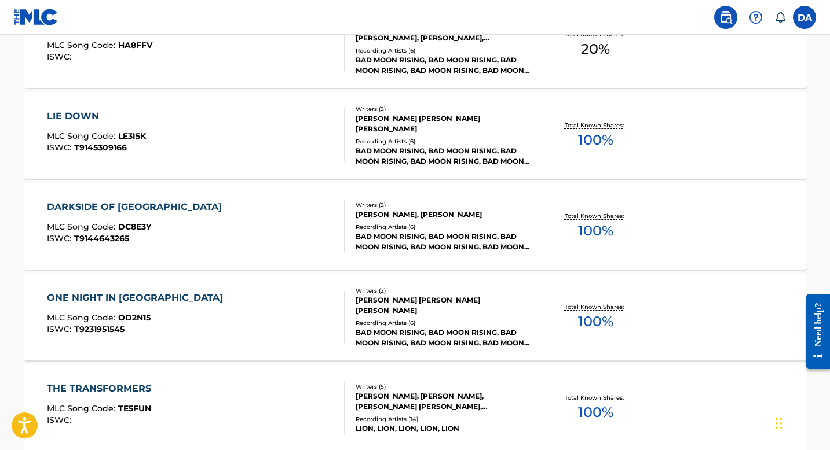
scroll to position [954, 0]
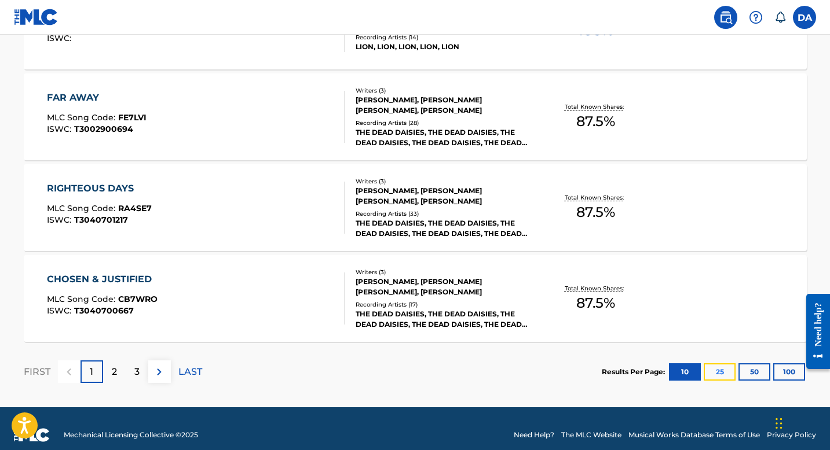
click at [718, 375] on button "25" at bounding box center [719, 372] width 32 height 17
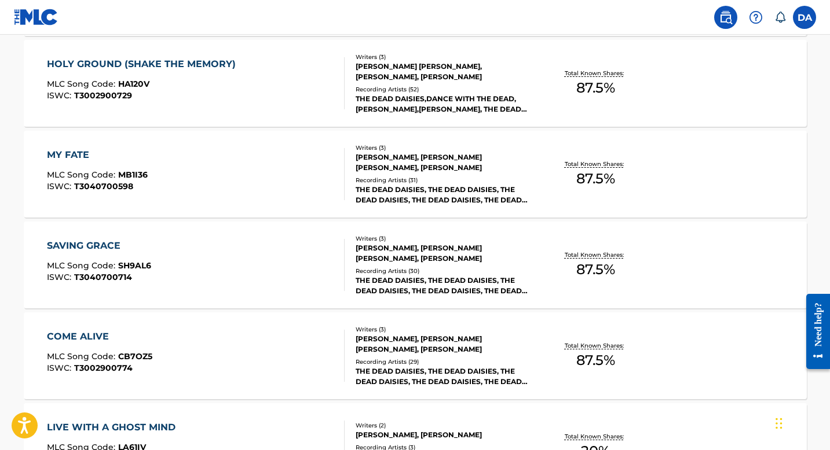
scroll to position [2331, 0]
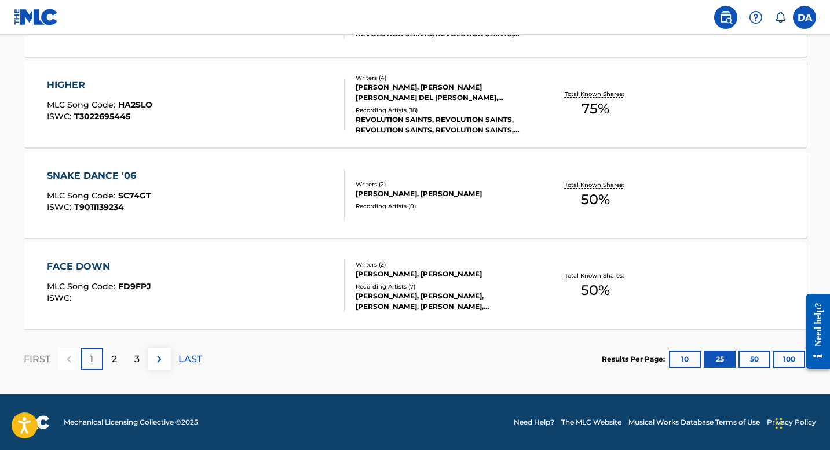
click at [121, 175] on div "SNAKE DANCE '06" at bounding box center [99, 176] width 104 height 14
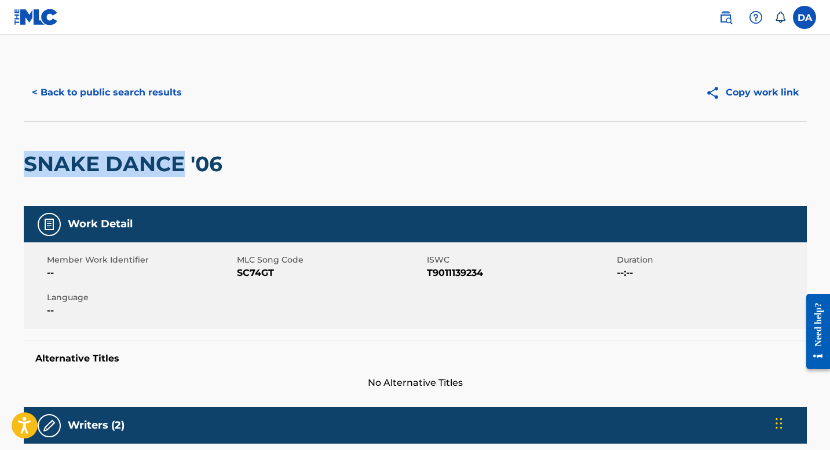
drag, startPoint x: 29, startPoint y: 168, endPoint x: 178, endPoint y: 167, distance: 148.8
click at [178, 167] on h2 "SNAKE DANCE '06" at bounding box center [126, 164] width 204 height 26
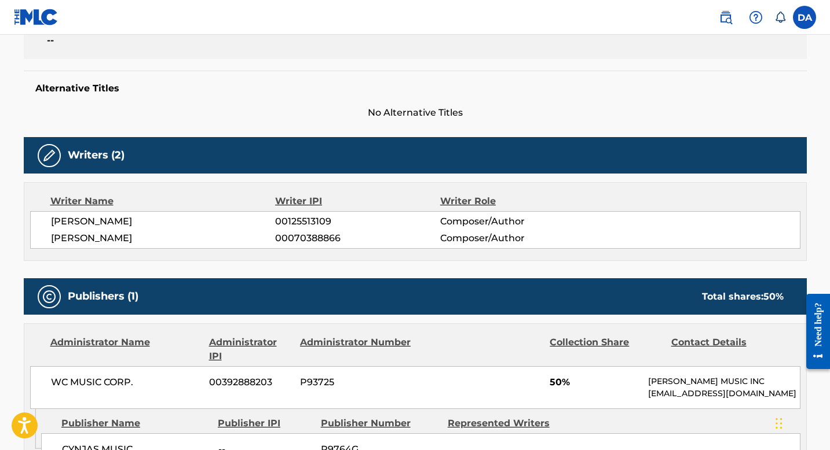
scroll to position [456, 0]
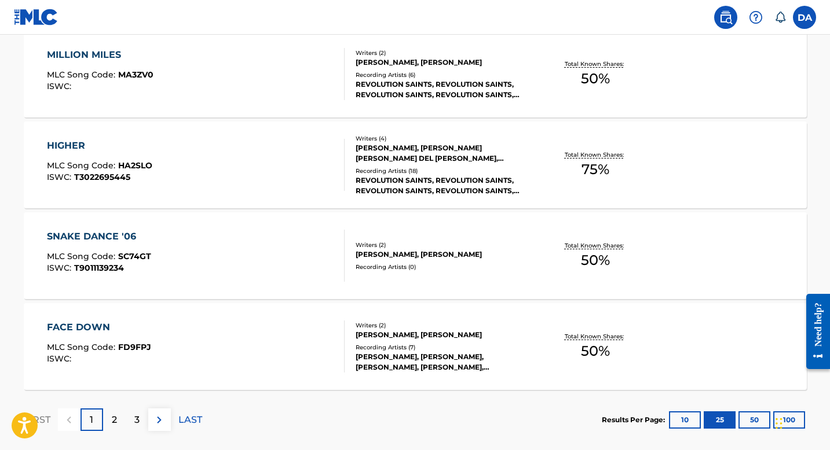
scroll to position [2331, 0]
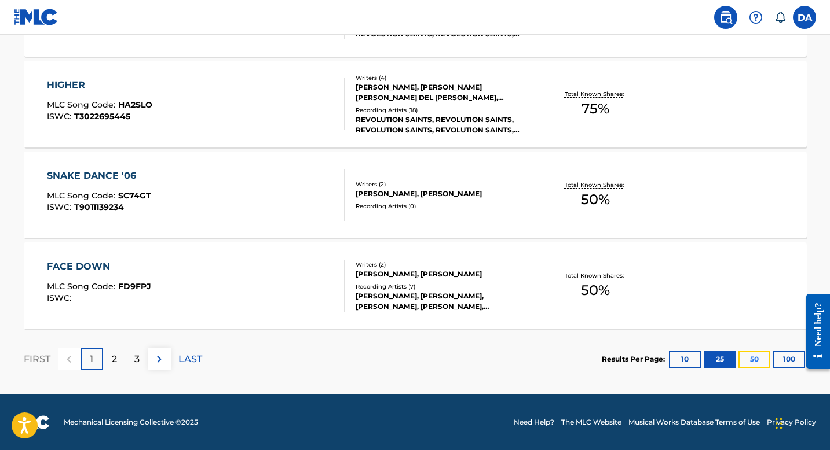
click at [753, 356] on button "50" at bounding box center [754, 359] width 32 height 17
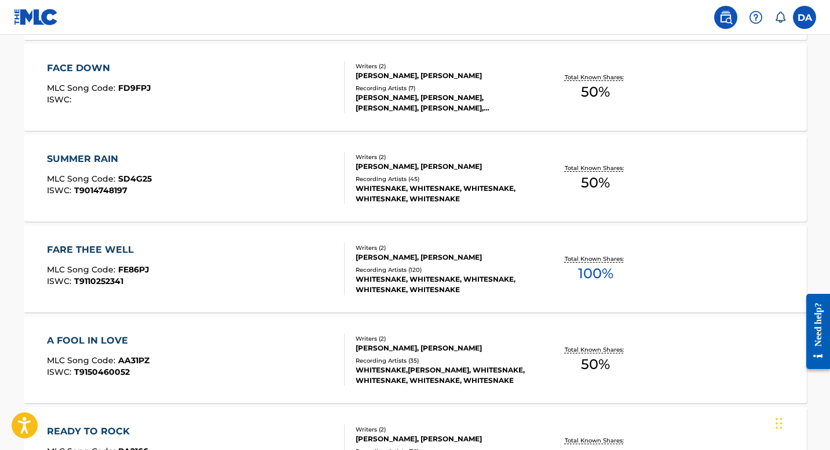
scroll to position [2582, 0]
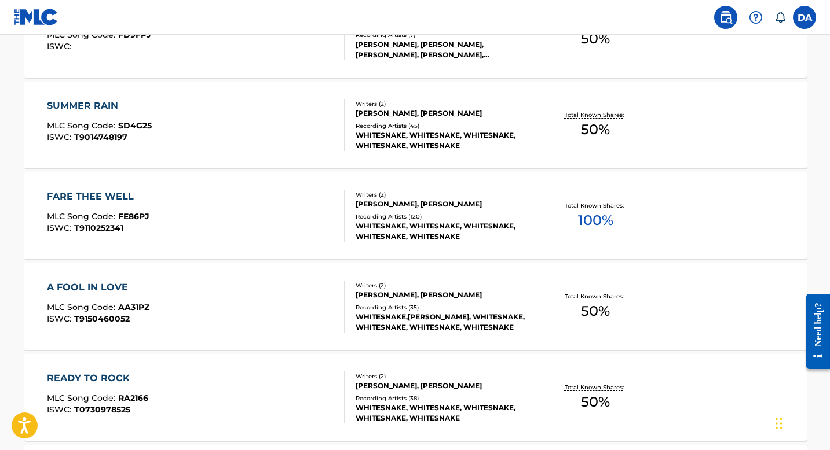
click at [74, 194] on div "FARE THEE WELL" at bounding box center [98, 197] width 102 height 14
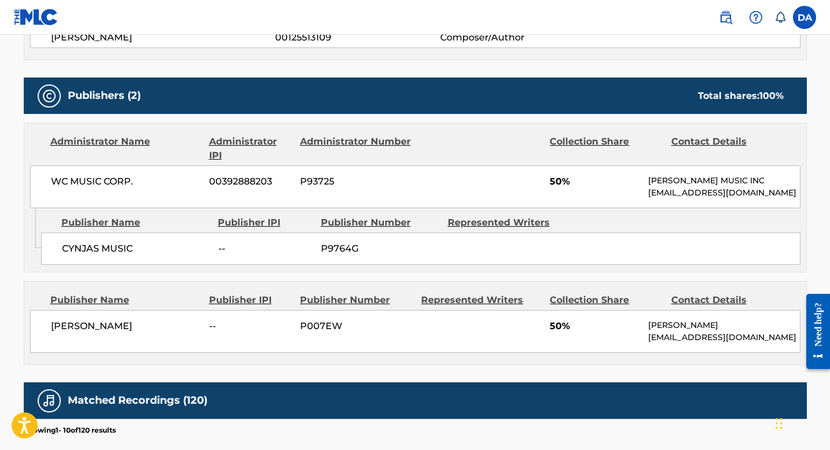
scroll to position [482, 0]
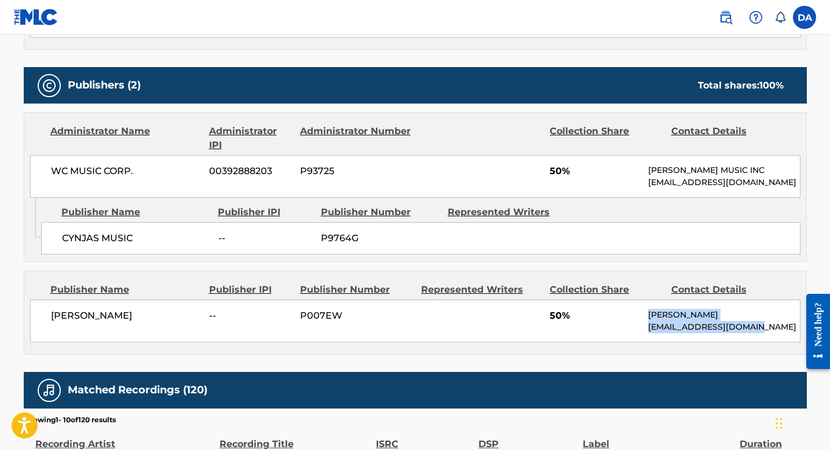
drag, startPoint x: 650, startPoint y: 313, endPoint x: 747, endPoint y: 340, distance: 101.6
click at [747, 340] on div "[PERSON_NAME] -- P007EW 50% [PERSON_NAME] [EMAIL_ADDRESS][DOMAIN_NAME]" at bounding box center [415, 321] width 770 height 43
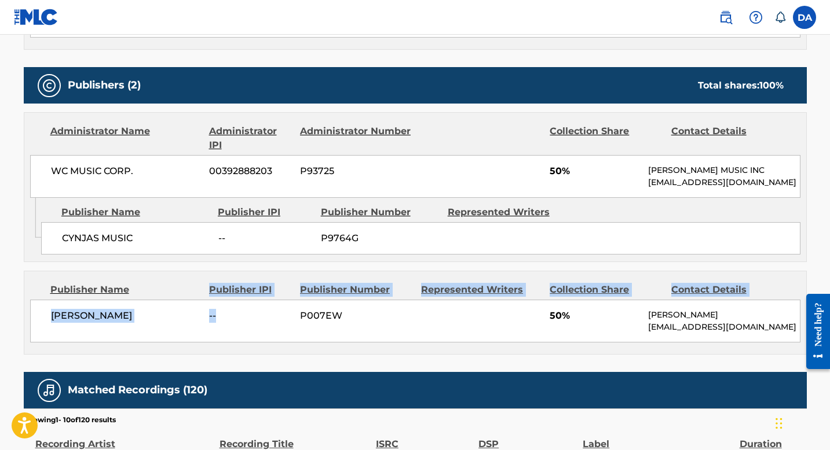
drag, startPoint x: 200, startPoint y: 287, endPoint x: 240, endPoint y: 321, distance: 52.1
click at [240, 321] on div "Publisher Name Publisher IPI Publisher Number Represented Writers Collection Sh…" at bounding box center [415, 313] width 782 height 83
click at [240, 321] on span "--" at bounding box center [250, 316] width 82 height 14
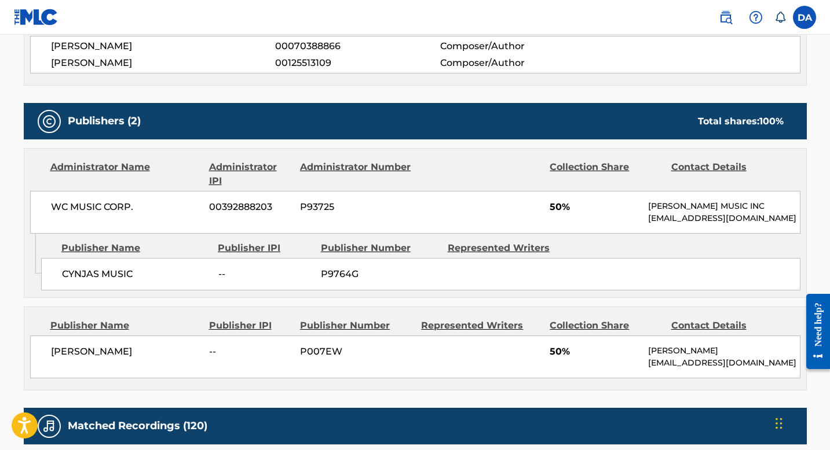
scroll to position [452, 0]
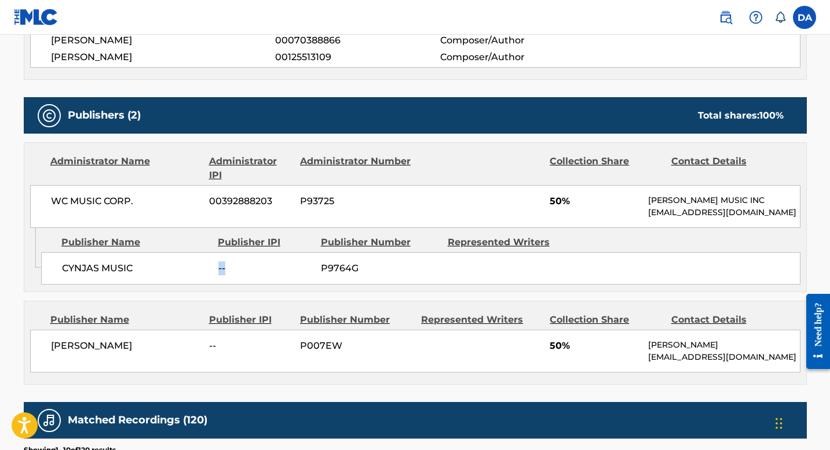
drag, startPoint x: 207, startPoint y: 265, endPoint x: 280, endPoint y: 268, distance: 72.4
click at [280, 268] on div "CYNJAS MUSIC -- P9764G" at bounding box center [420, 268] width 759 height 32
click at [654, 207] on p "[EMAIL_ADDRESS][DOMAIN_NAME]" at bounding box center [723, 213] width 151 height 12
drag, startPoint x: 648, startPoint y: 198, endPoint x: 798, endPoint y: 209, distance: 150.4
click at [798, 209] on div "[PERSON_NAME] MUSIC INC [EMAIL_ADDRESS][DOMAIN_NAME]" at bounding box center [723, 207] width 151 height 24
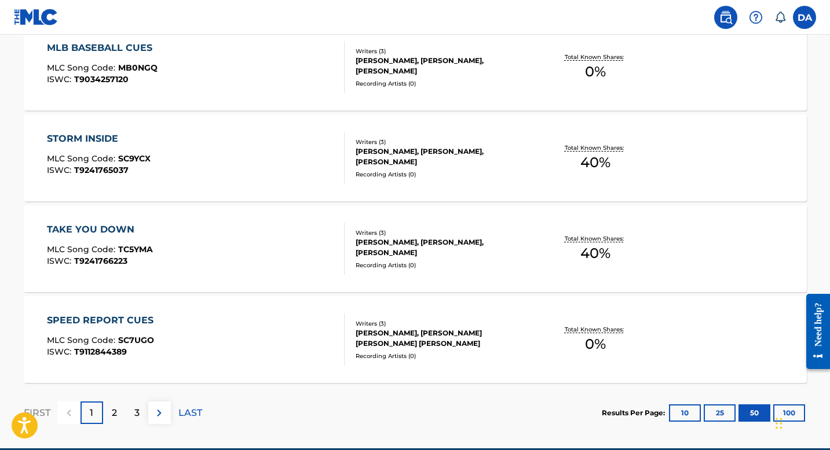
scroll to position [4603, 0]
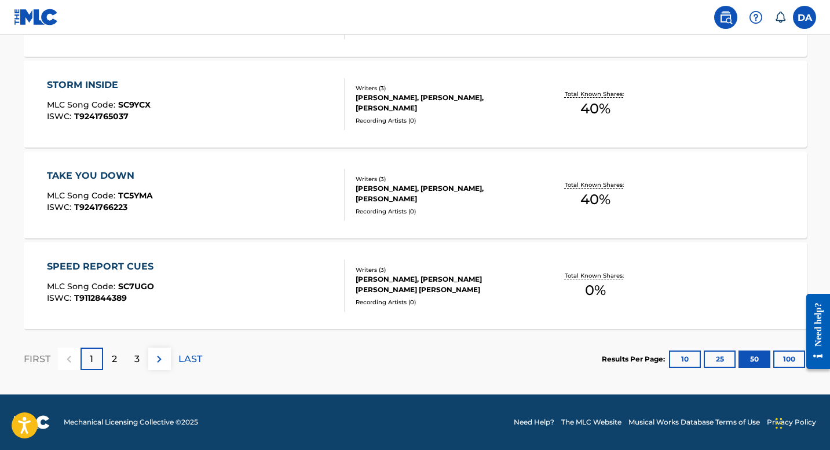
click at [68, 266] on div "SPEED REPORT CUES" at bounding box center [103, 267] width 112 height 14
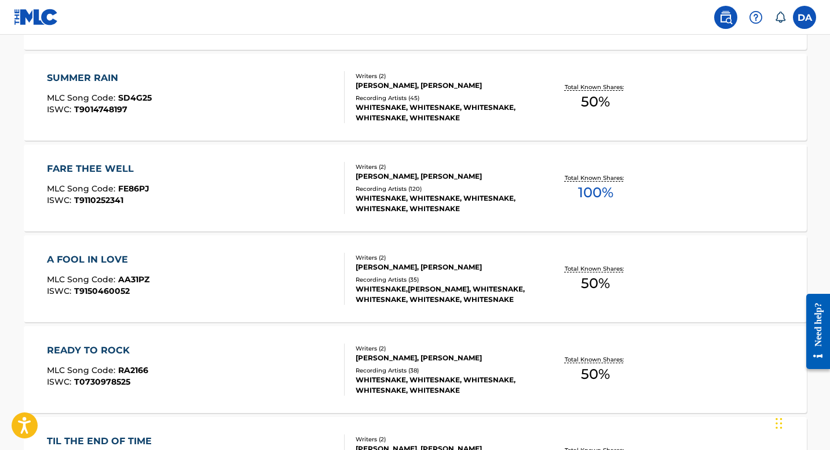
scroll to position [2640, 0]
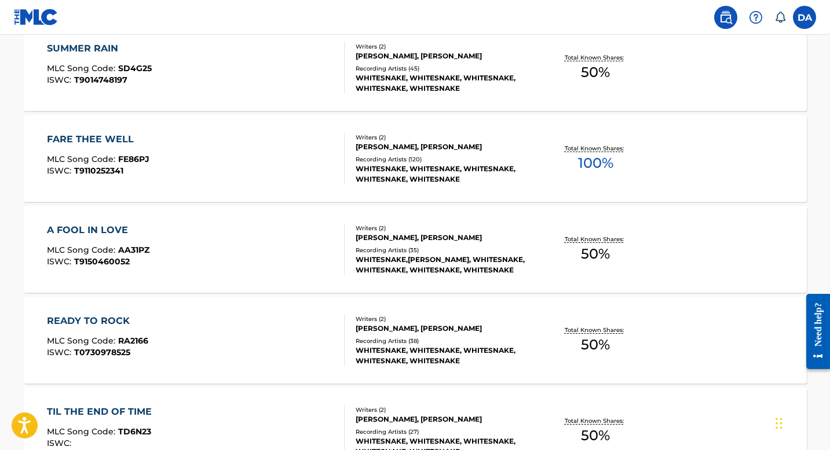
click at [68, 227] on div "A FOOL IN LOVE" at bounding box center [98, 230] width 102 height 14
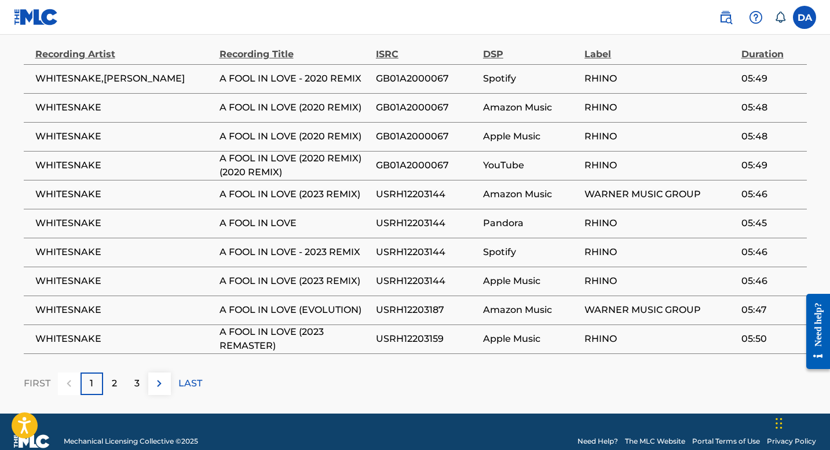
scroll to position [778, 0]
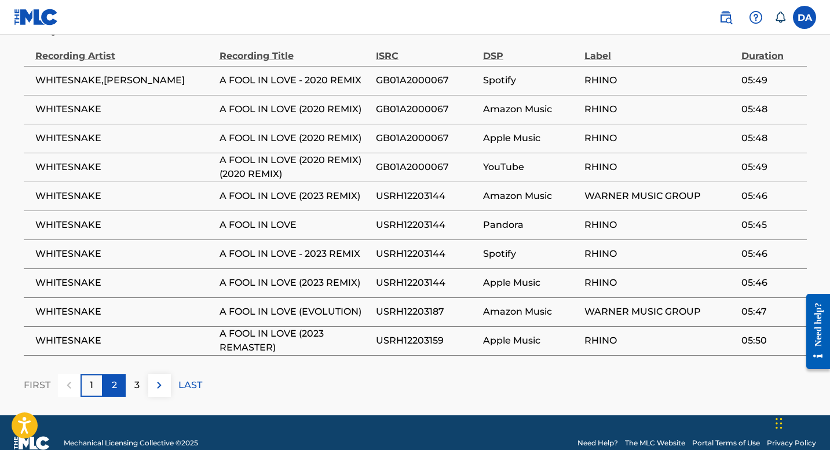
click at [116, 383] on p "2" at bounding box center [114, 386] width 5 height 14
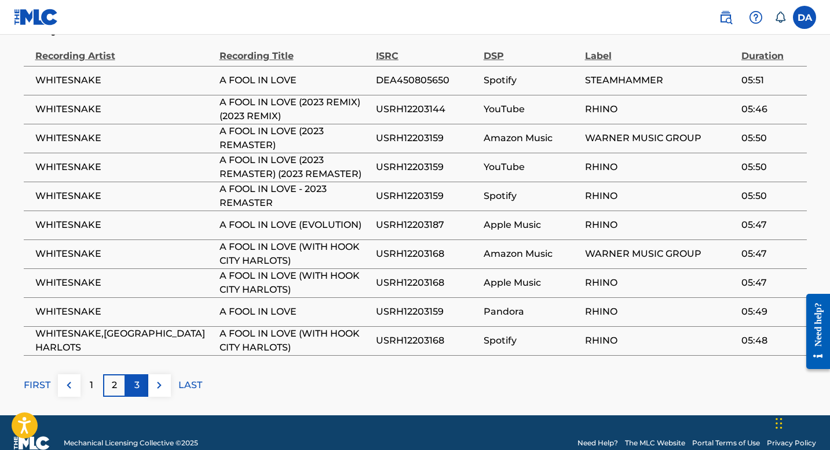
click at [139, 387] on p "3" at bounding box center [136, 386] width 5 height 14
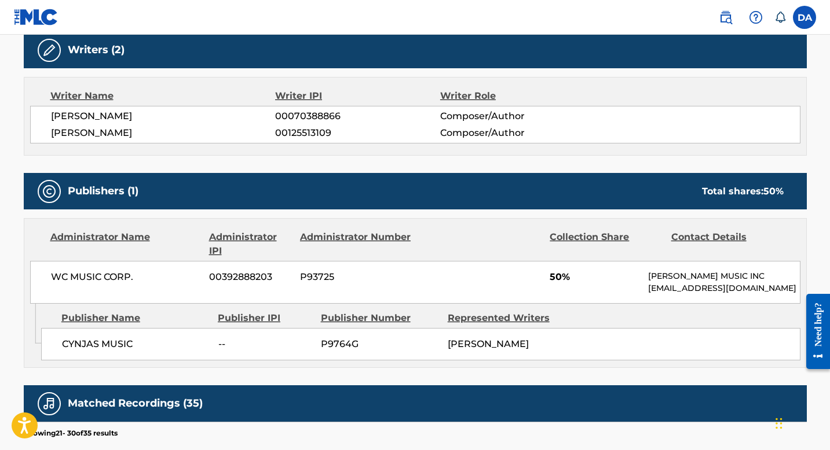
scroll to position [389, 0]
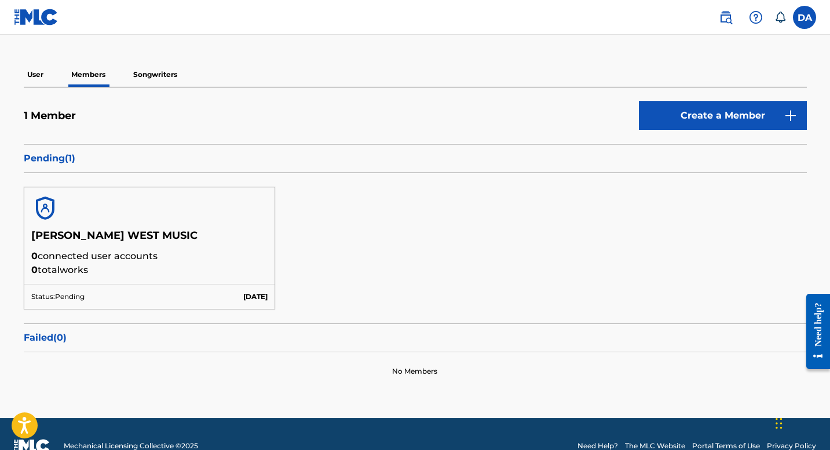
scroll to position [104, 0]
